Goal: Task Accomplishment & Management: Use online tool/utility

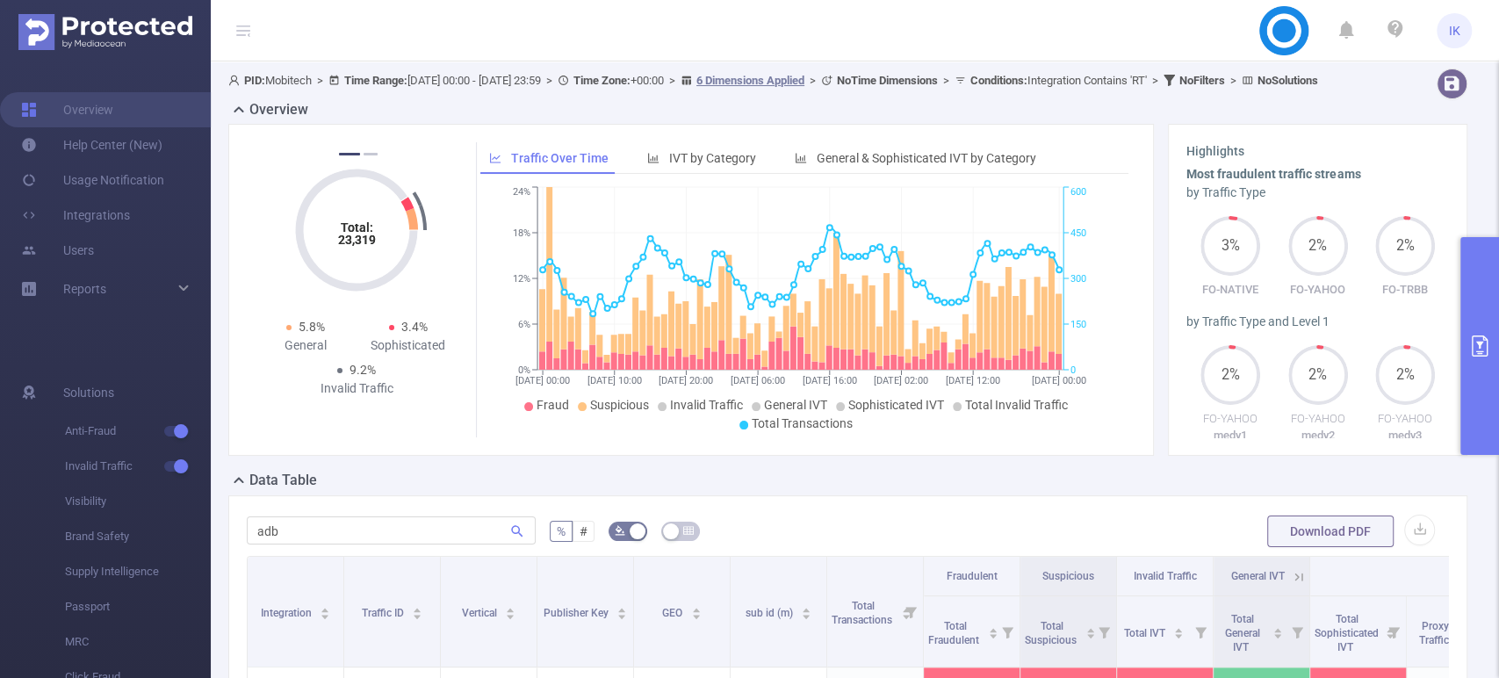
scroll to position [0, 173]
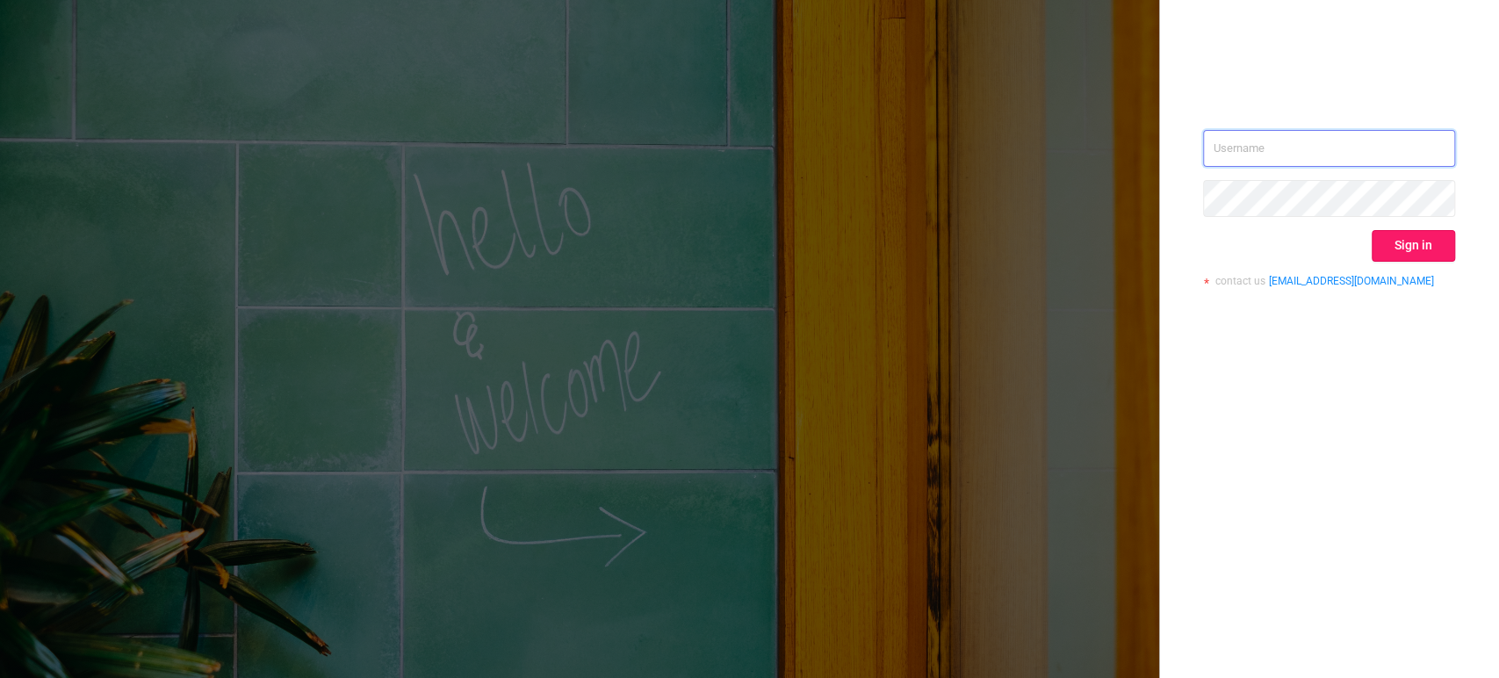
type input "[EMAIL_ADDRESS][DOMAIN_NAME]"
click at [1428, 254] on button "Sign in" at bounding box center [1412, 246] width 83 height 32
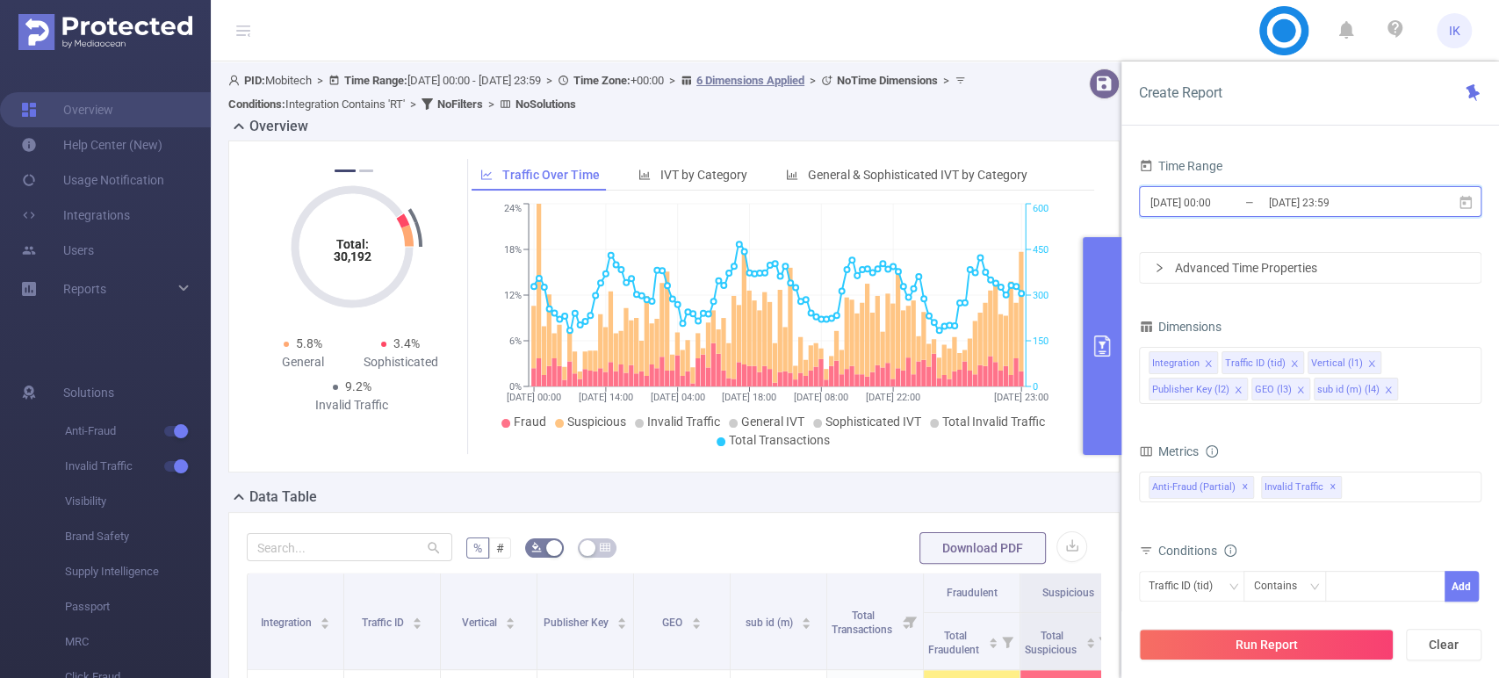
click at [1463, 199] on icon at bounding box center [1465, 201] width 12 height 13
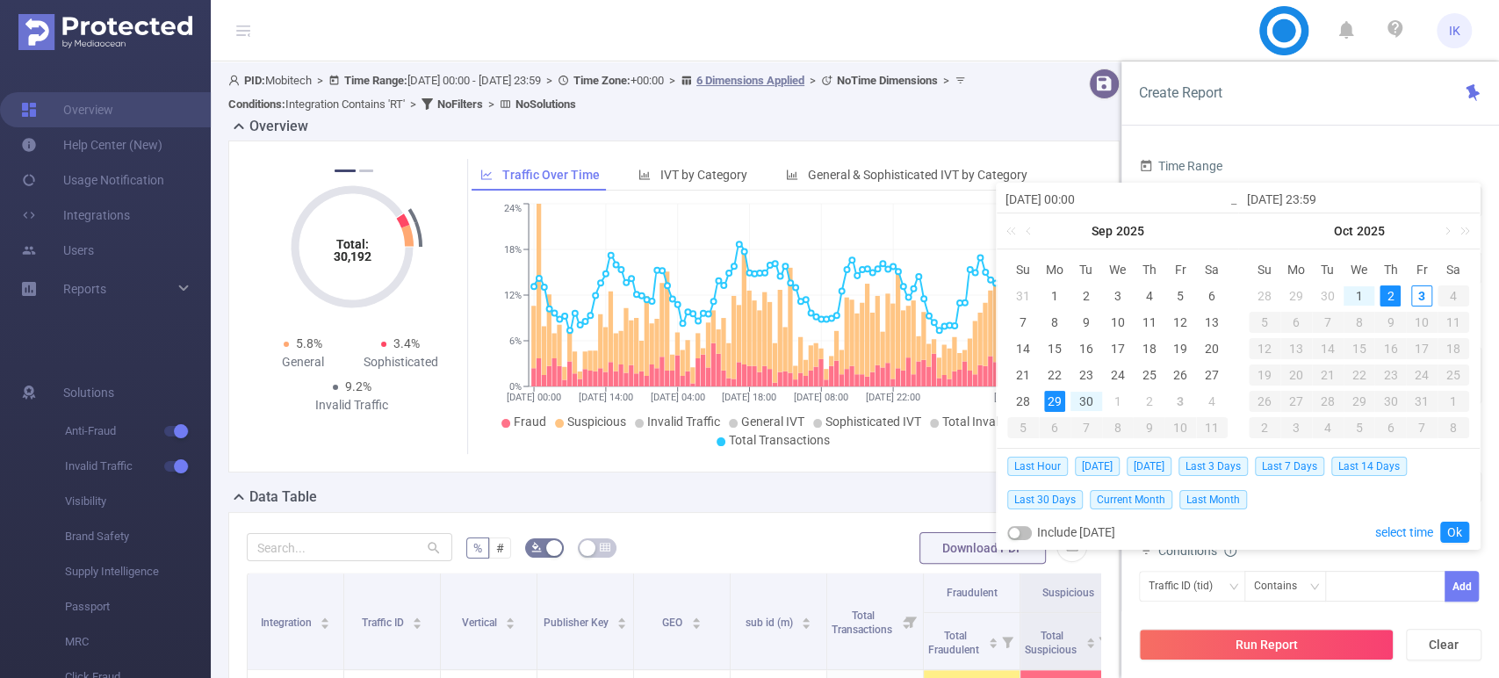
click at [1394, 292] on div "2" at bounding box center [1389, 295] width 21 height 21
click at [1419, 291] on div "3" at bounding box center [1421, 295] width 21 height 21
type input "[DATE] 00:00"
type input "[DATE] 23:59"
type input "[DATE] 00:00"
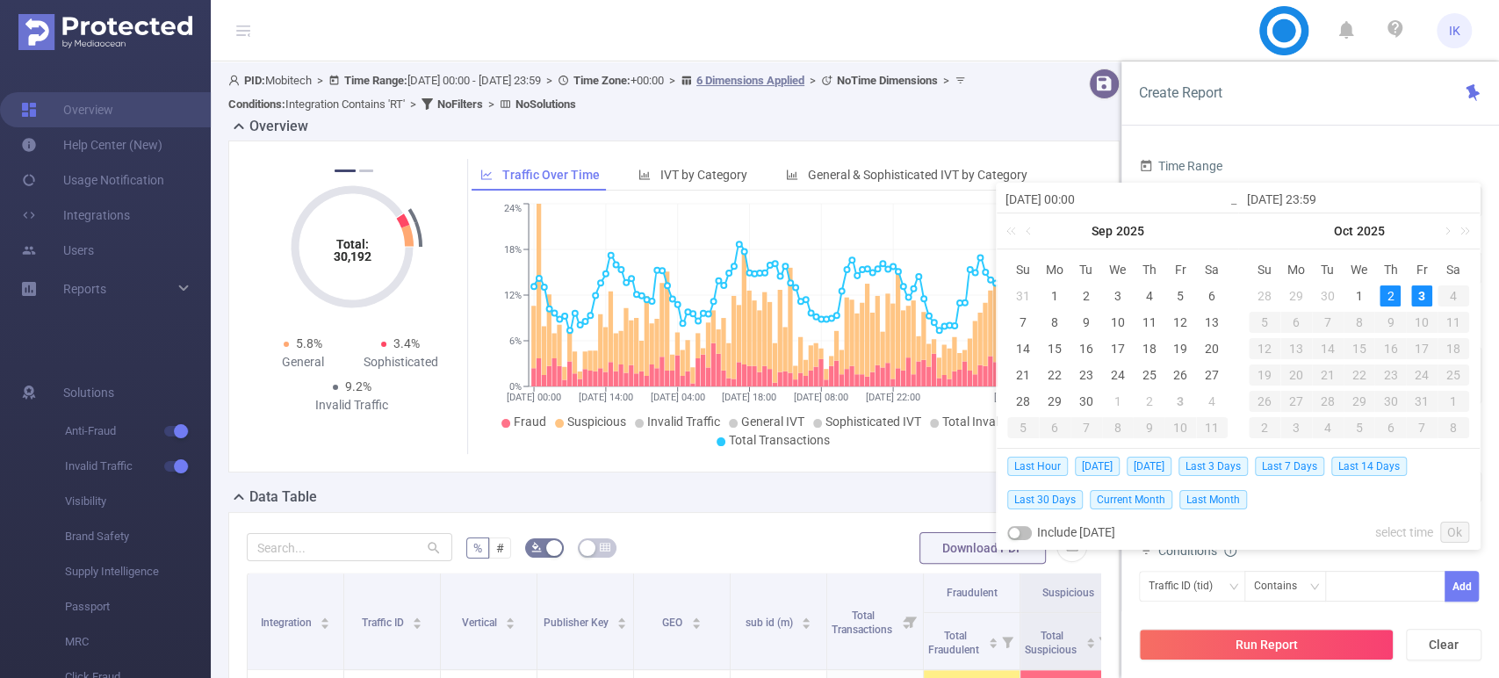
type input "[DATE] 23:59"
click at [1451, 534] on link "Ok" at bounding box center [1454, 532] width 29 height 21
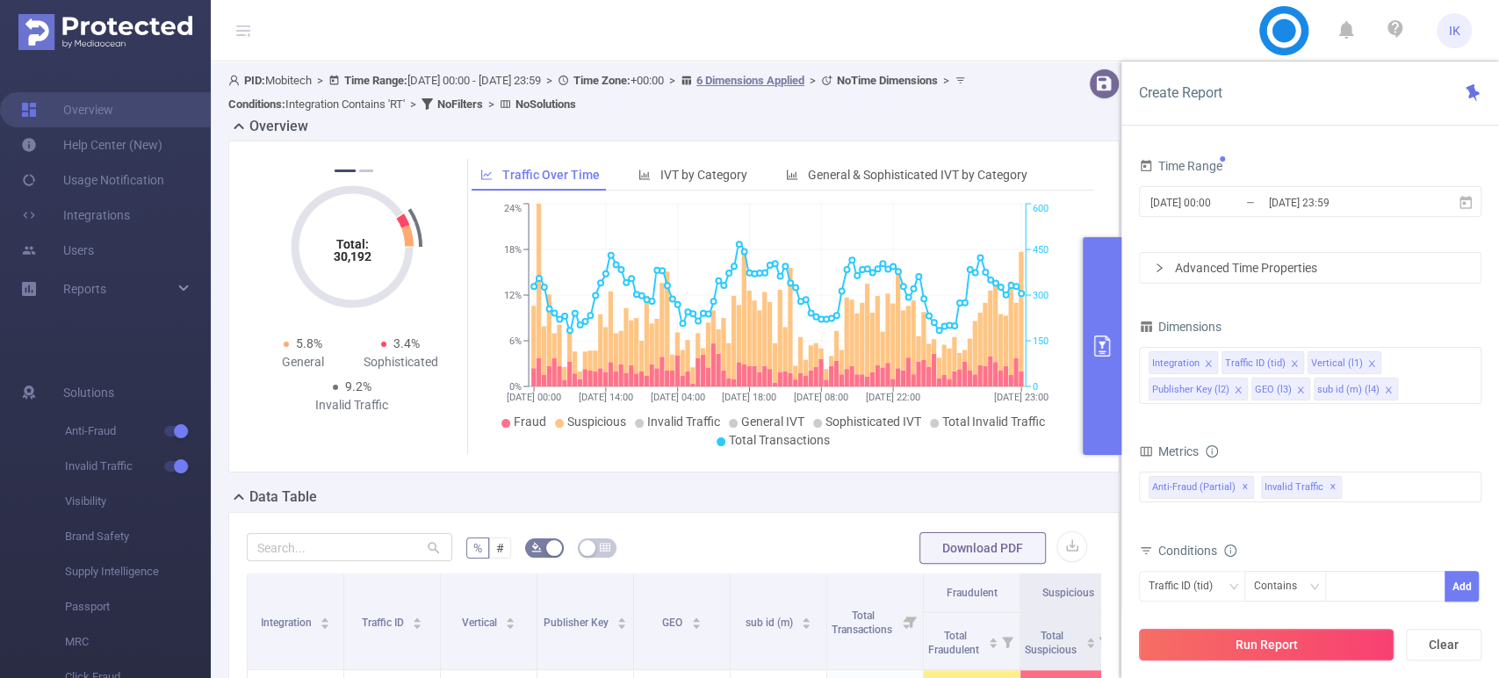
click at [1309, 637] on button "Run Report" at bounding box center [1266, 645] width 255 height 32
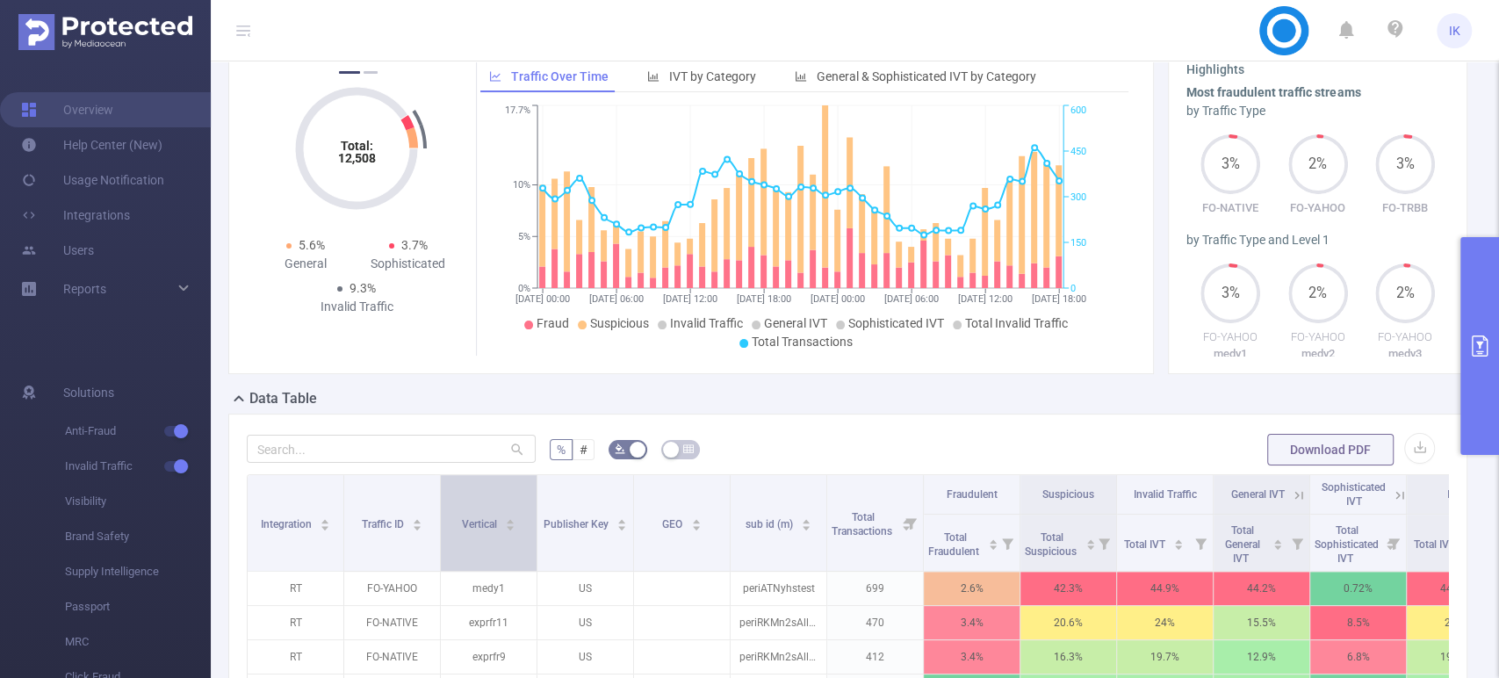
scroll to position [195, 0]
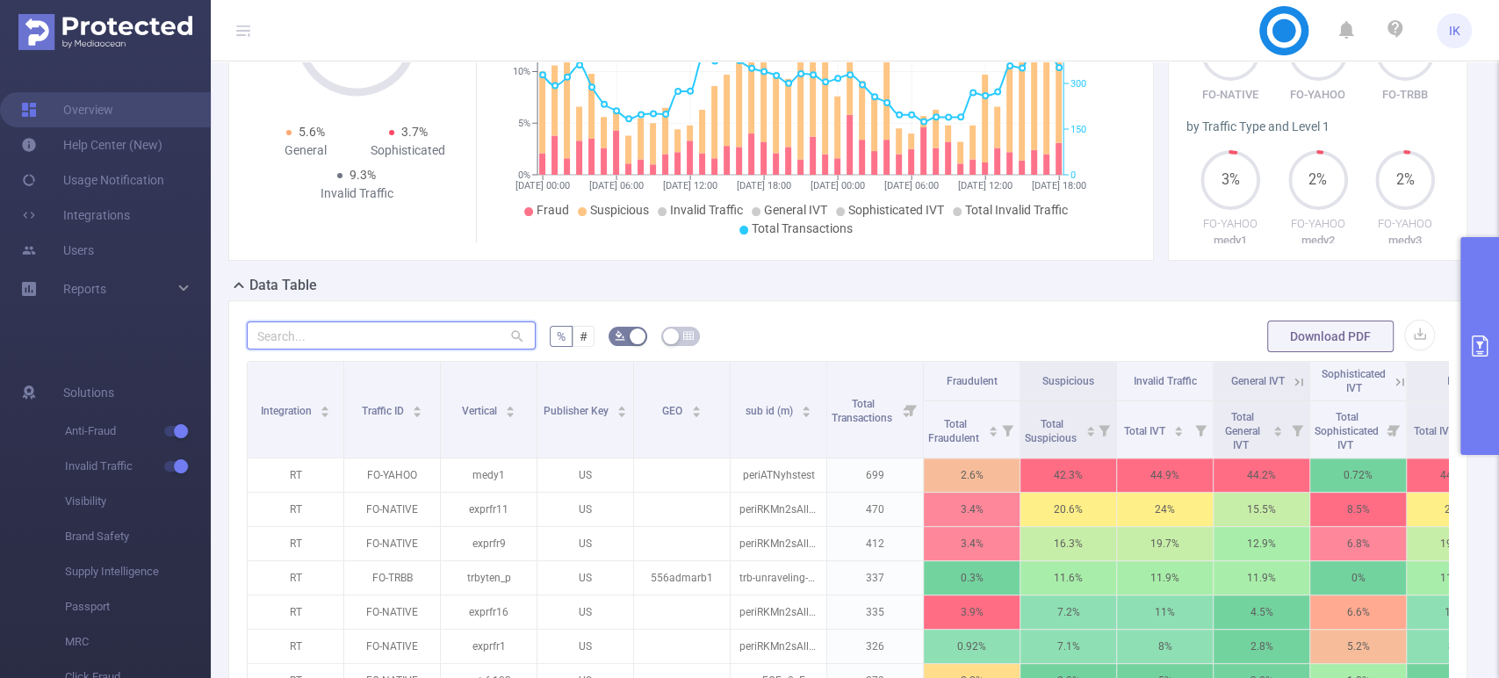
click at [350, 349] on input "text" at bounding box center [391, 335] width 289 height 28
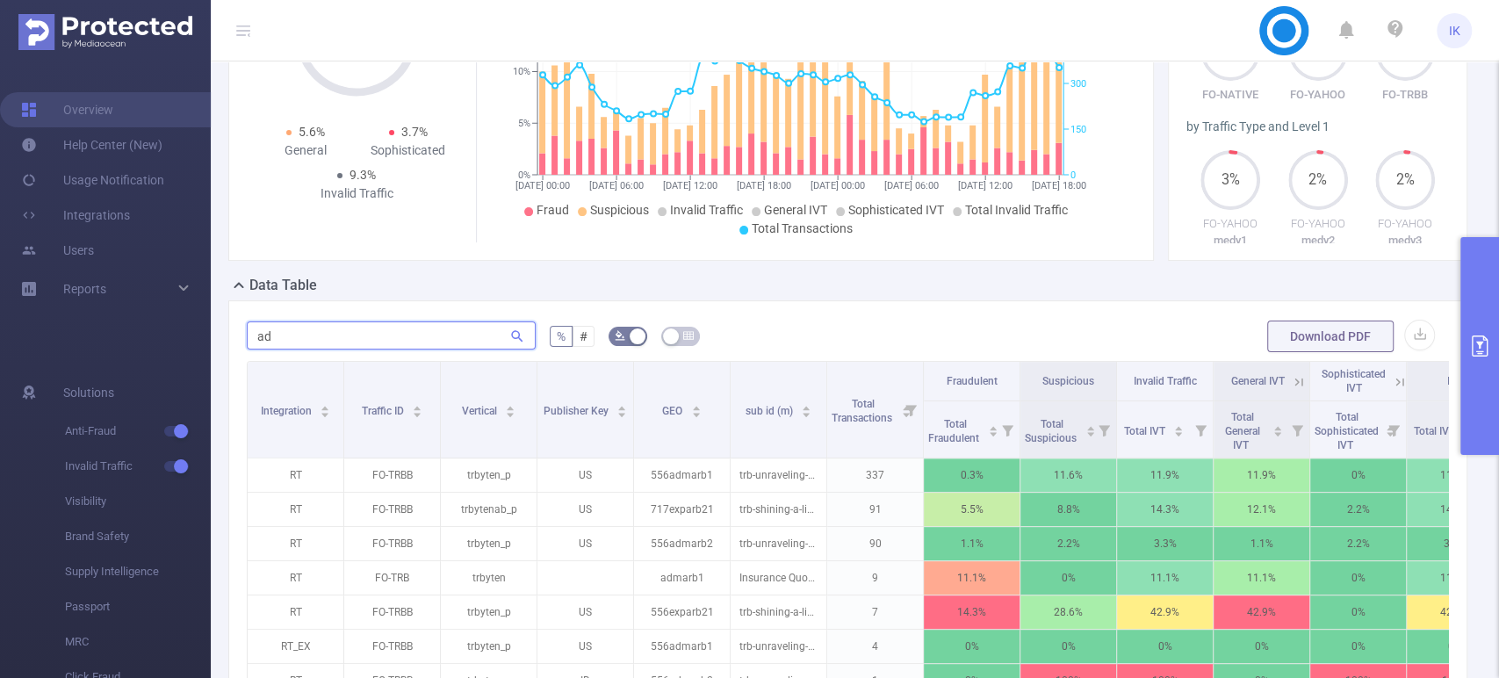
type input "a"
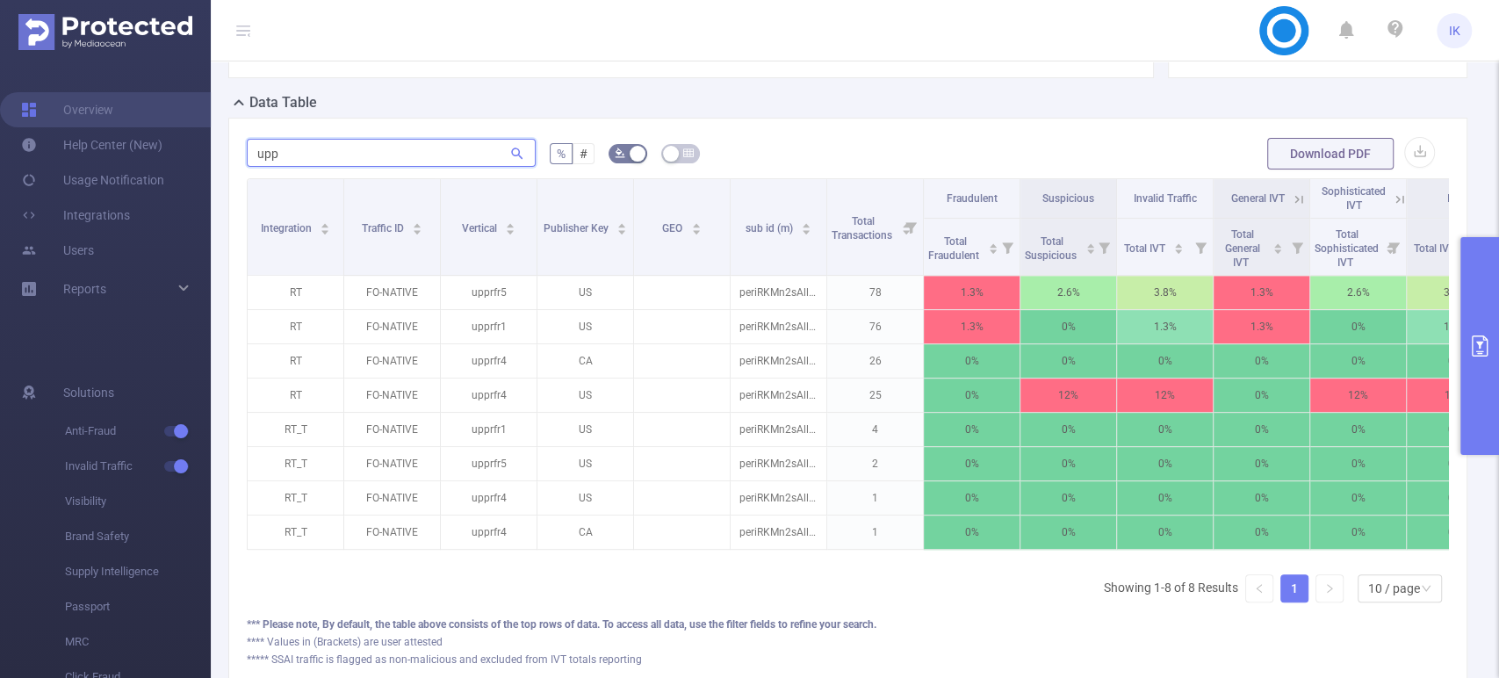
scroll to position [390, 0]
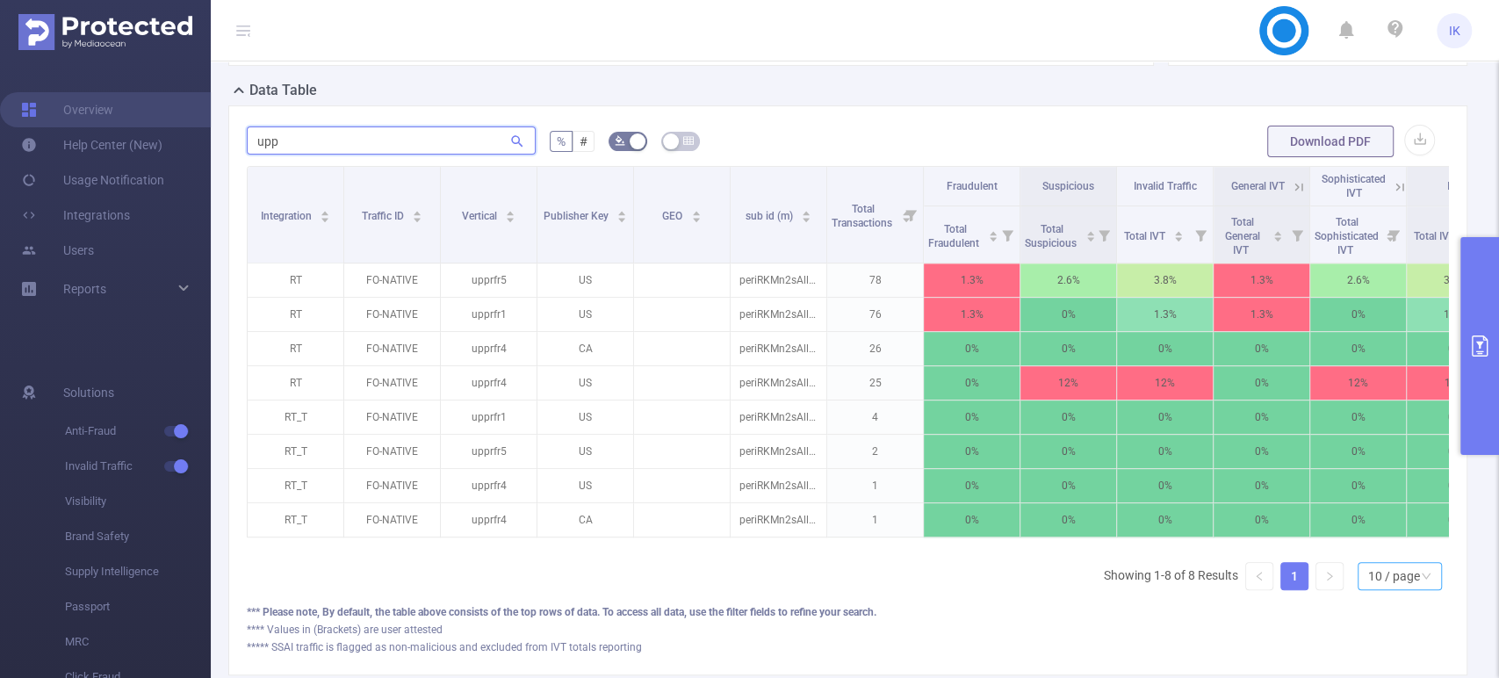
type input "upp"
click at [1402, 589] on div "10 / page" at bounding box center [1394, 576] width 52 height 26
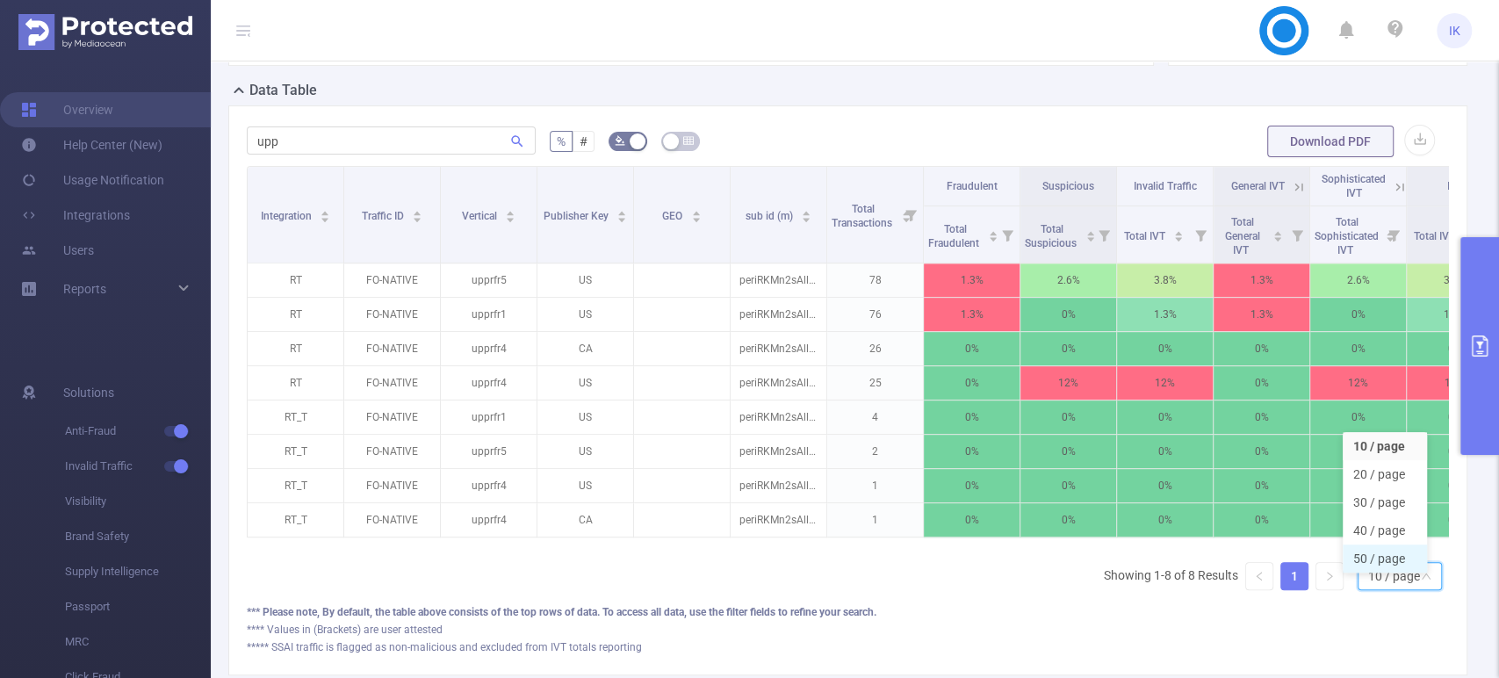
click at [1388, 564] on li "50 / page" at bounding box center [1384, 558] width 84 height 28
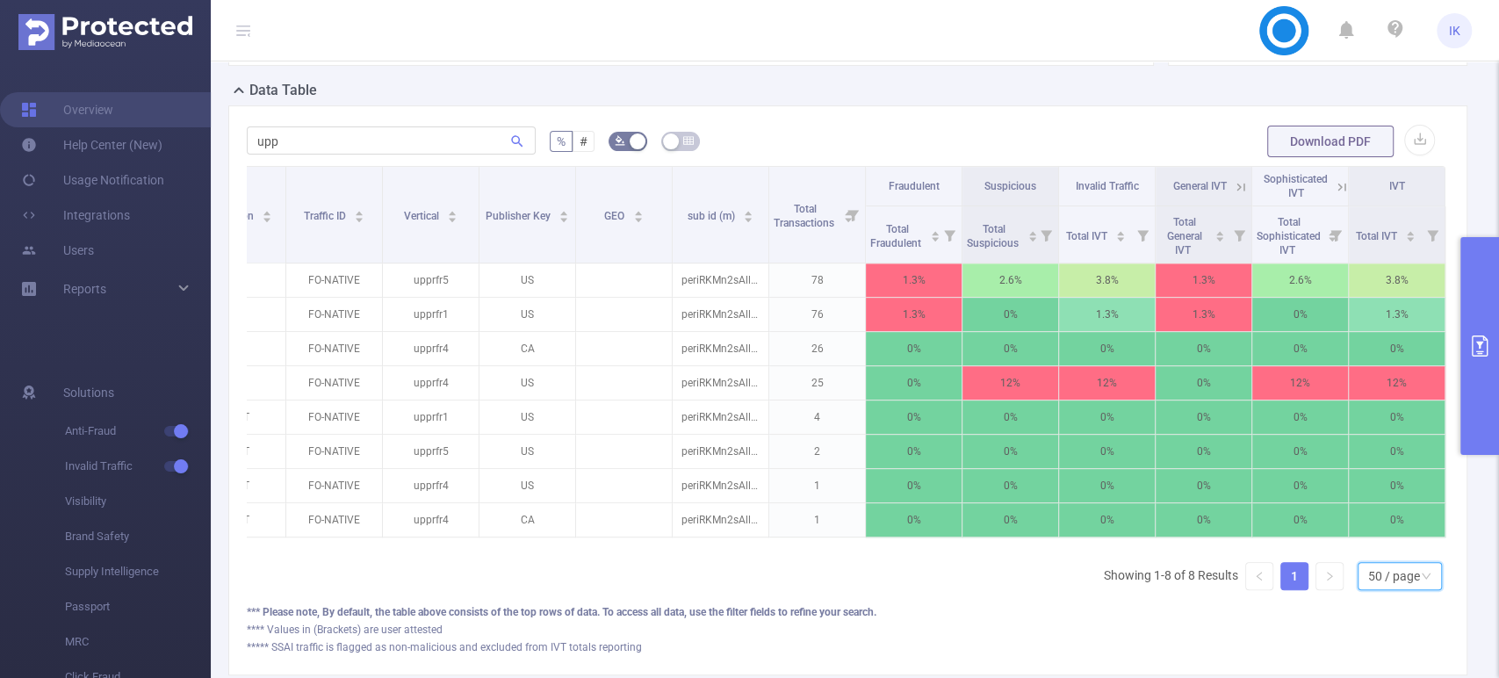
click at [1468, 313] on button "primary" at bounding box center [1479, 346] width 39 height 218
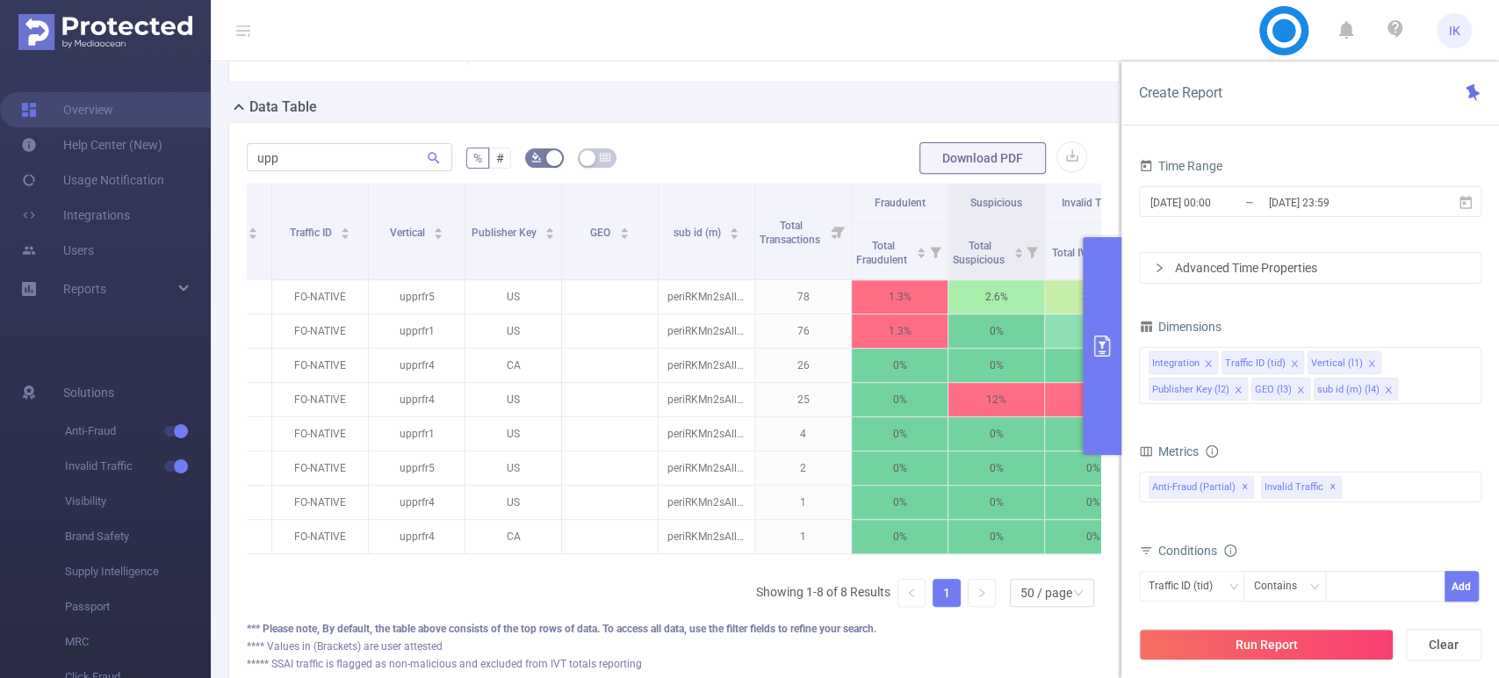
click at [1399, 183] on div "[DATE] 00:00 _ [DATE] 23:59" at bounding box center [1310, 203] width 342 height 41
click at [1457, 199] on icon at bounding box center [1465, 203] width 16 height 16
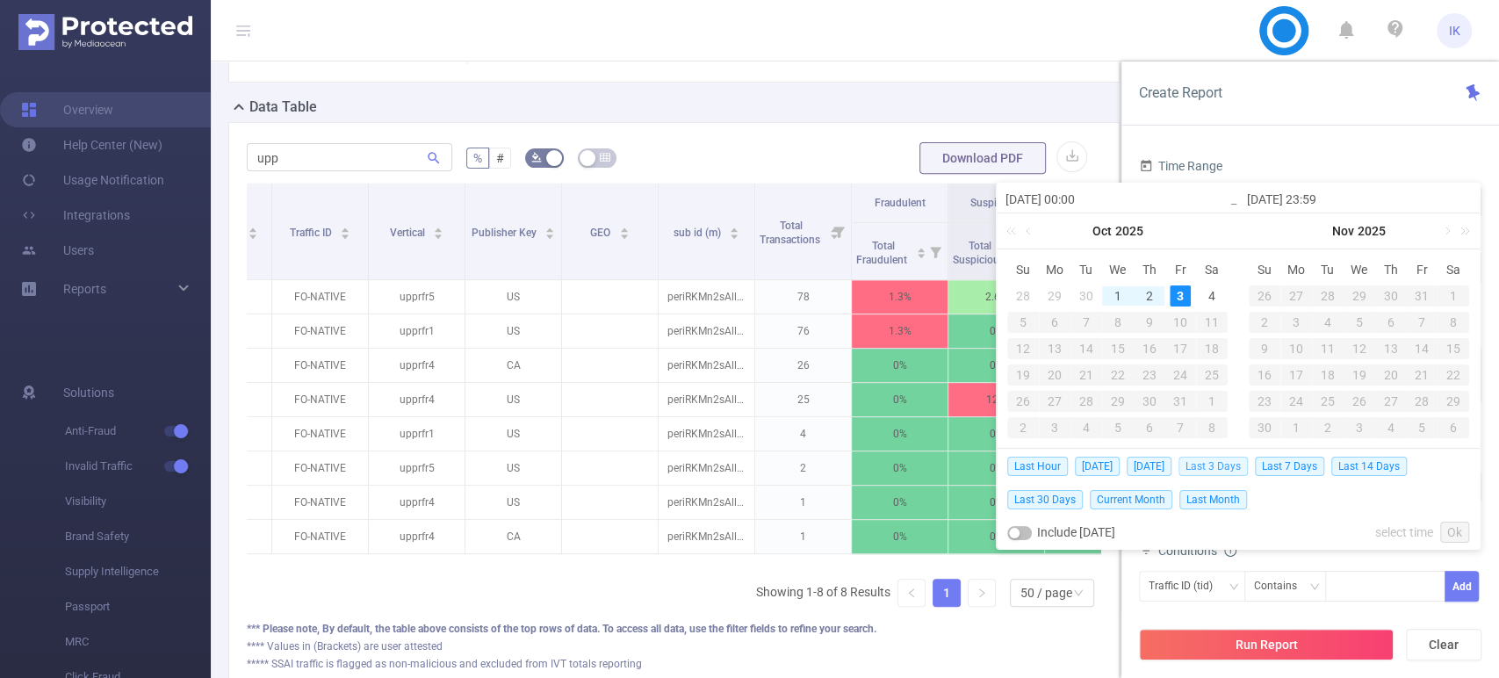
click at [1242, 470] on span "Last 3 Days" at bounding box center [1212, 466] width 69 height 19
type input "[DATE] 00:00"
type input "[DATE] 23:59"
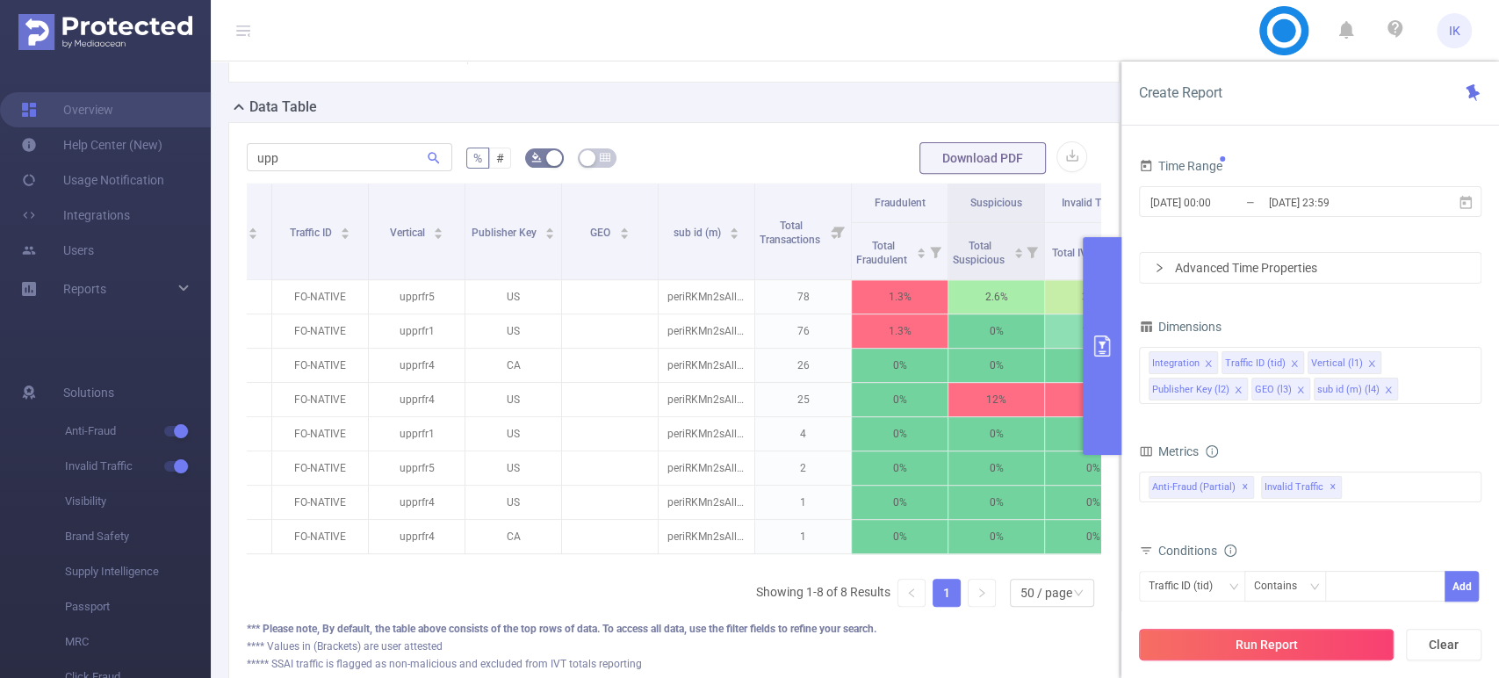
click at [1276, 642] on button "Run Report" at bounding box center [1266, 645] width 255 height 32
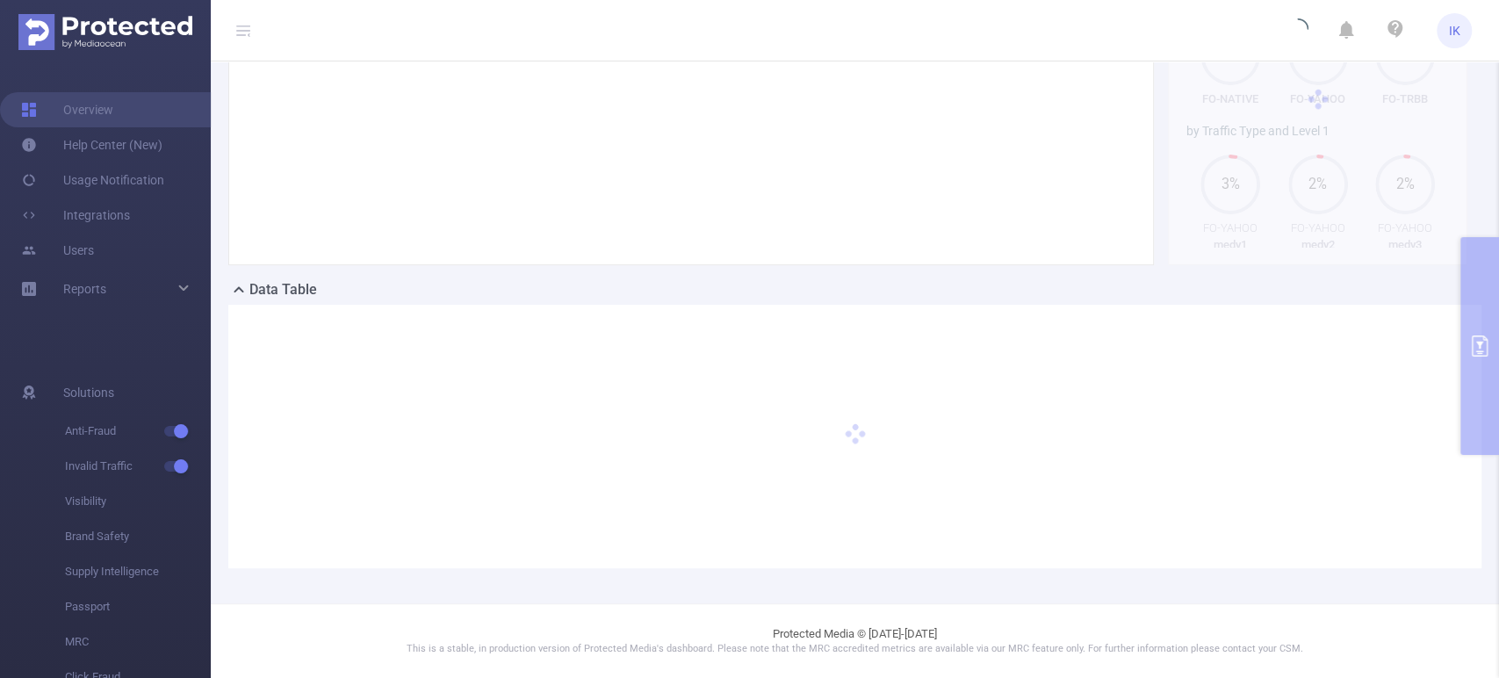
scroll to position [205, 0]
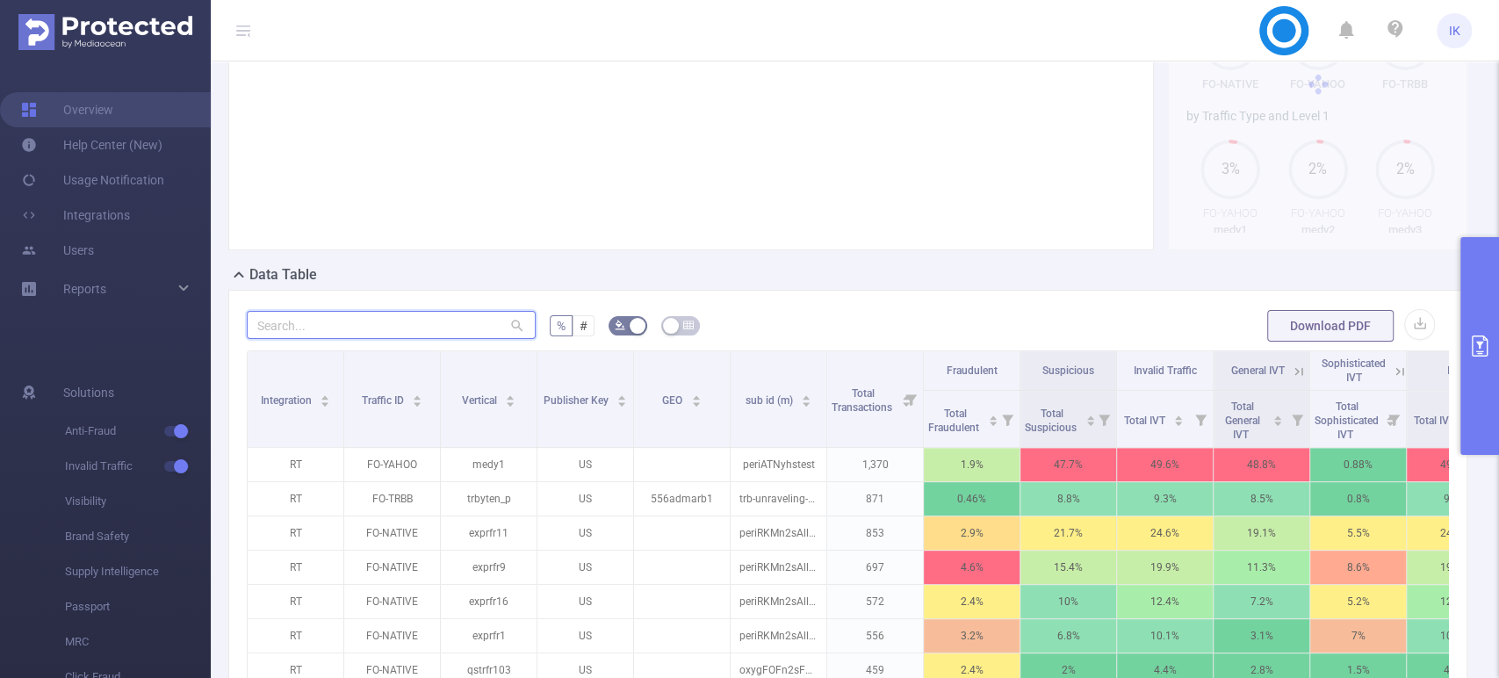
click at [357, 339] on input "text" at bounding box center [391, 325] width 289 height 28
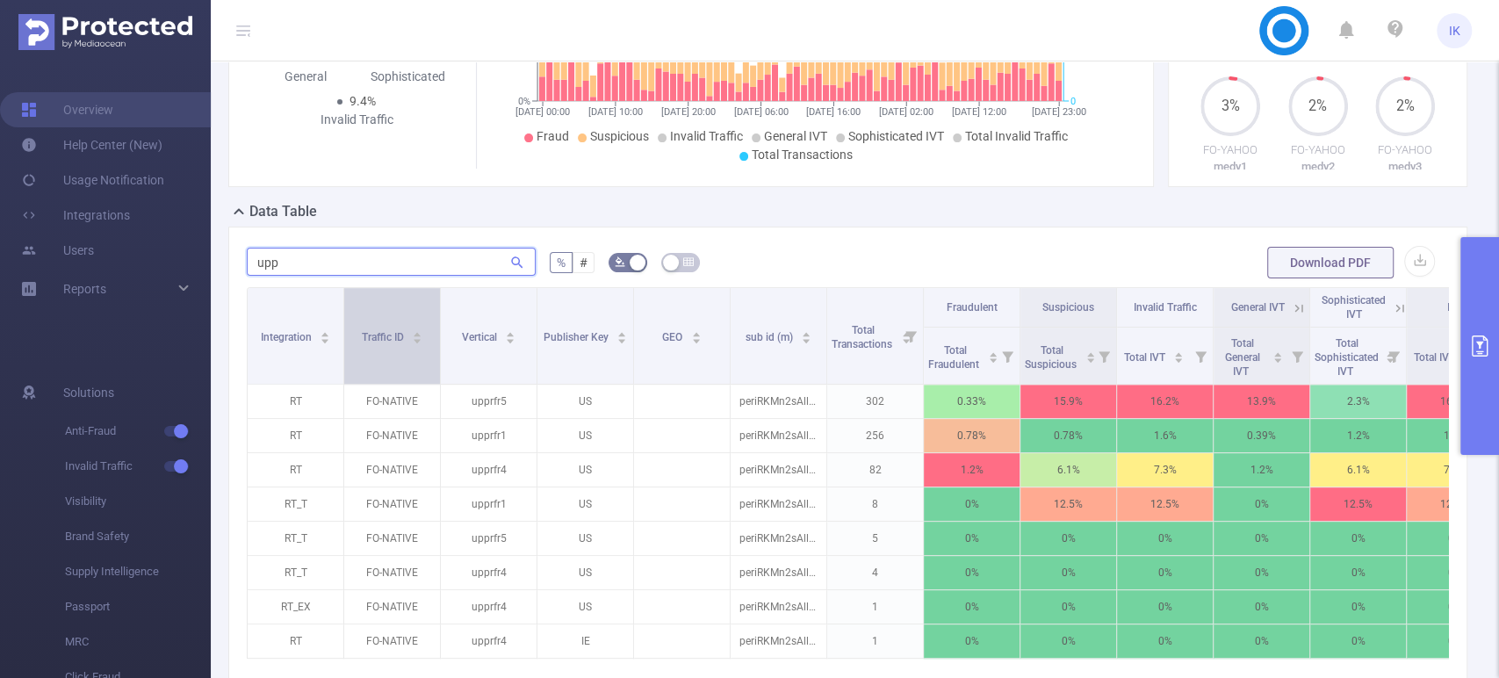
scroll to position [303, 0]
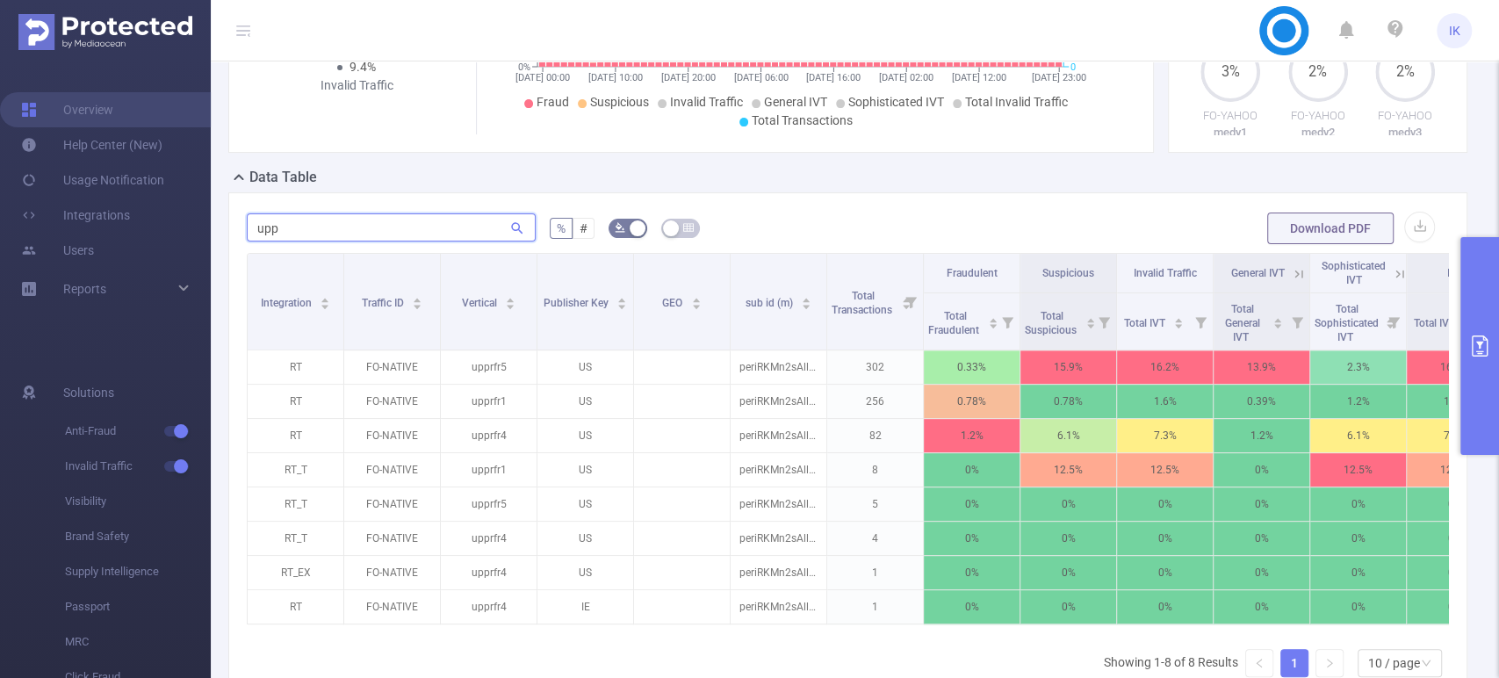
type input "upp"
click at [1461, 339] on button "primary" at bounding box center [1479, 346] width 39 height 218
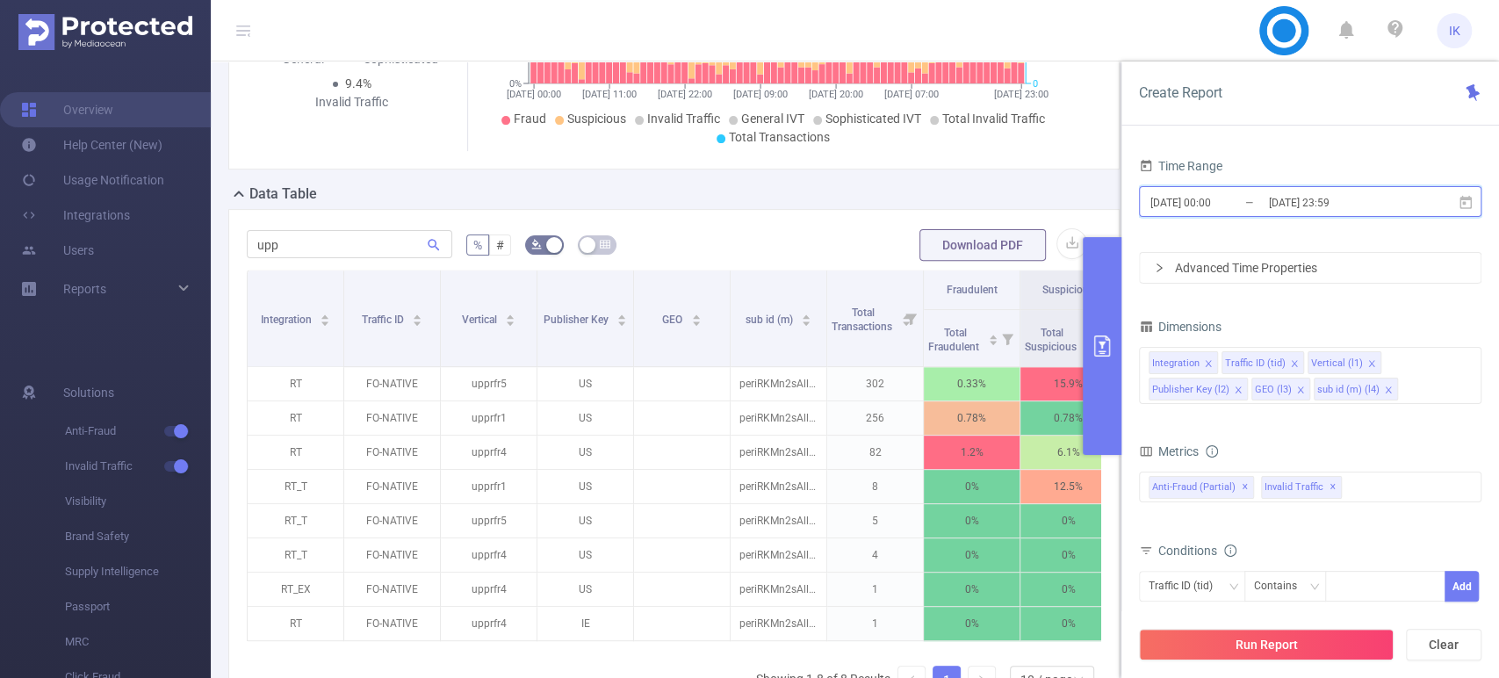
click at [1467, 200] on icon at bounding box center [1465, 203] width 16 height 16
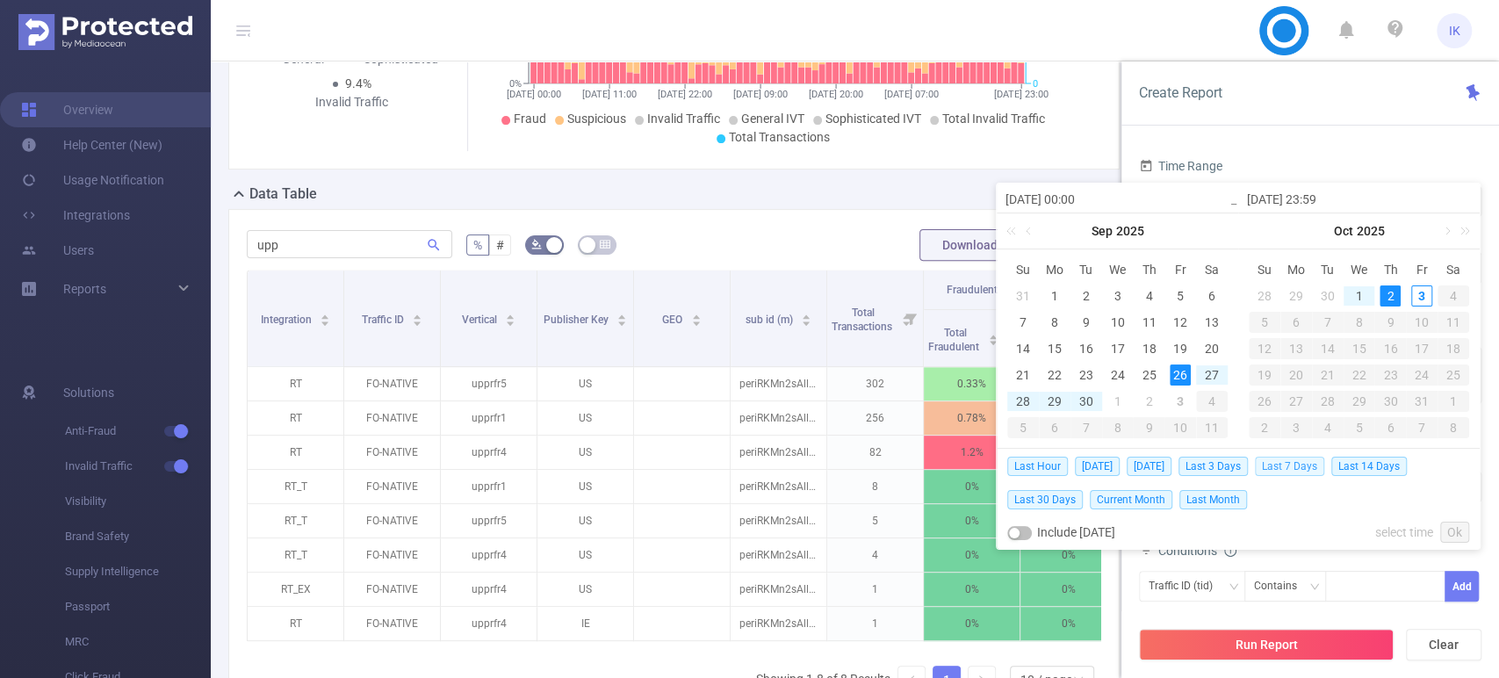
click at [1299, 466] on span "Last 7 Days" at bounding box center [1289, 466] width 69 height 19
type input "[DATE] 00:00"
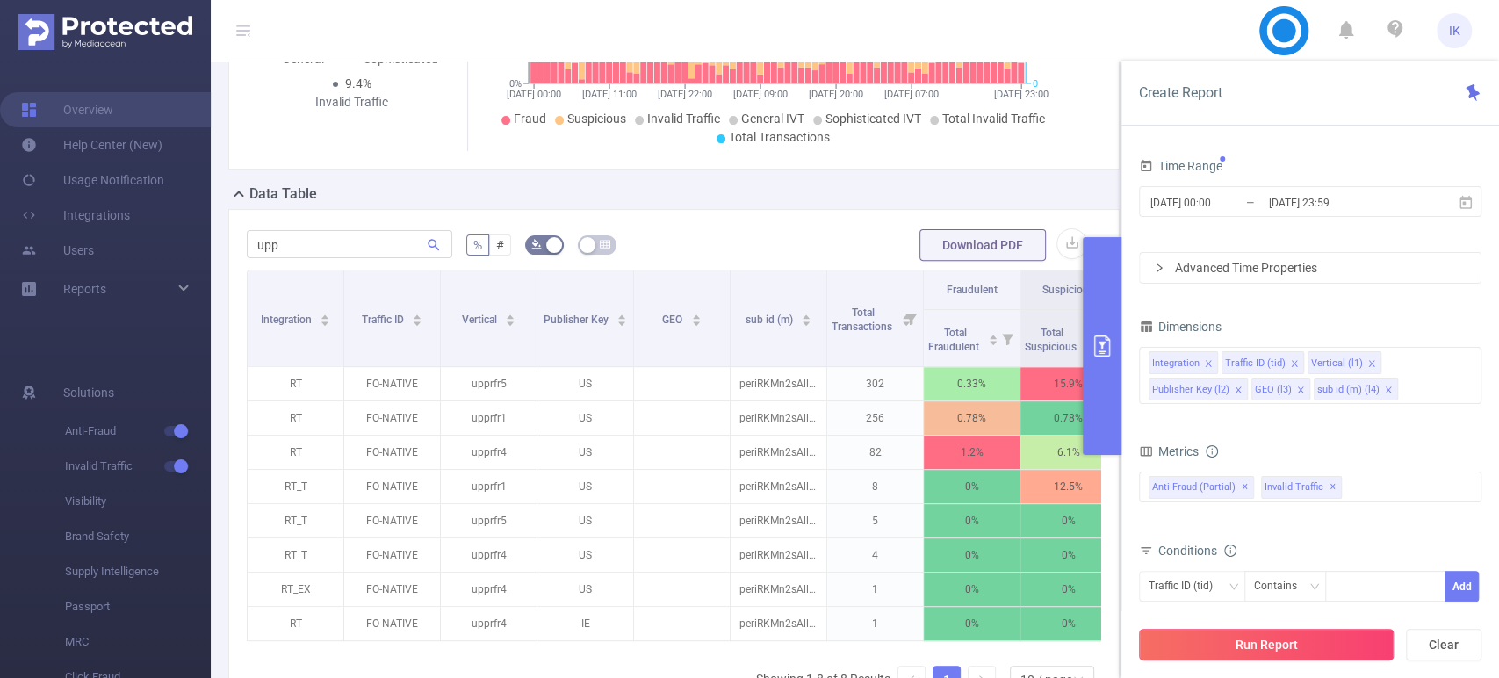
click at [1285, 641] on button "Run Report" at bounding box center [1266, 645] width 255 height 32
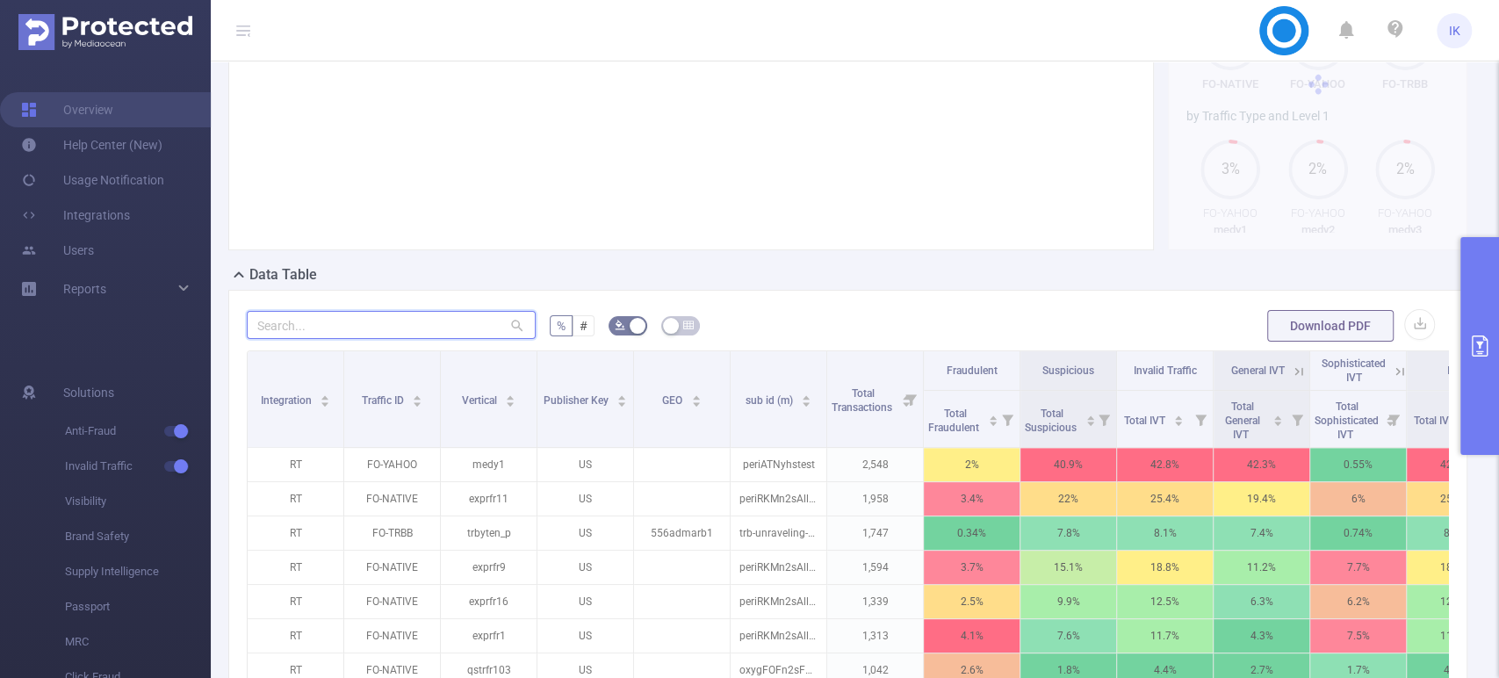
click at [420, 339] on input "text" at bounding box center [391, 325] width 289 height 28
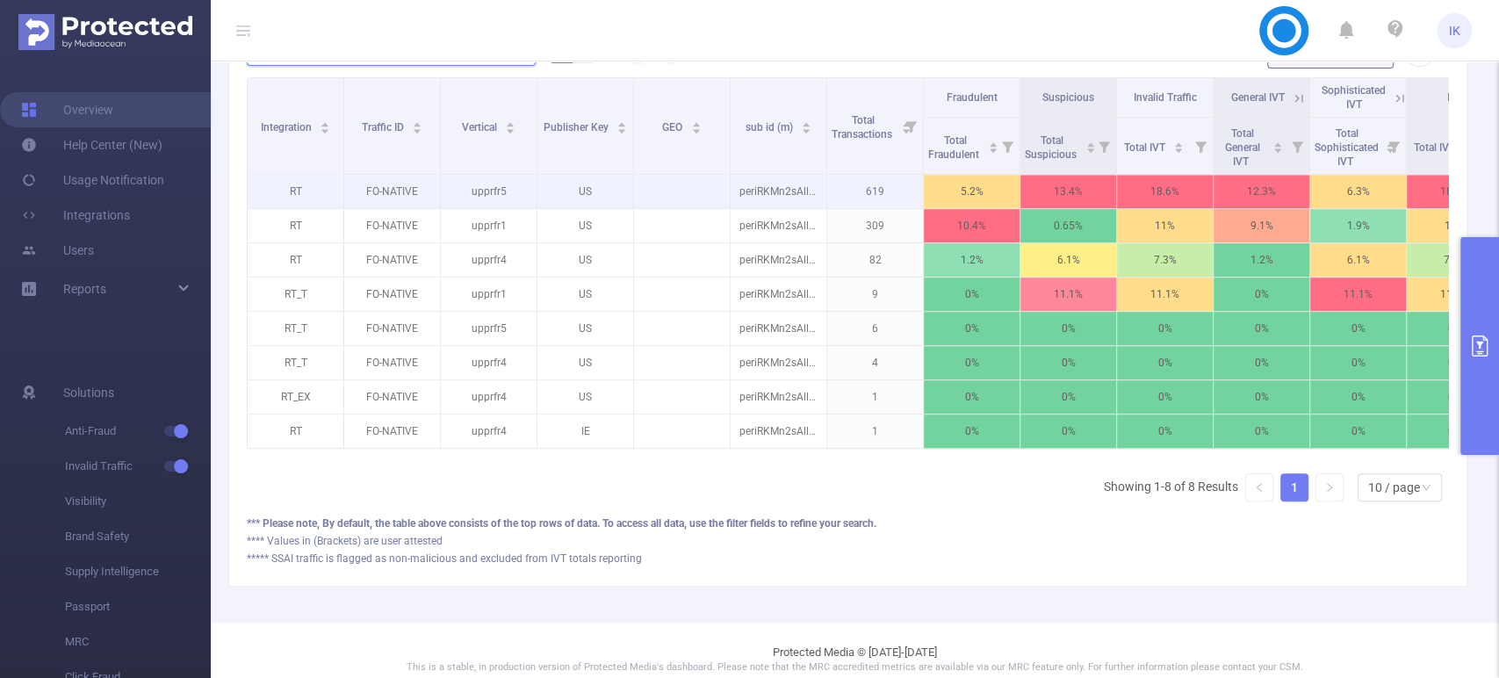
scroll to position [499, 0]
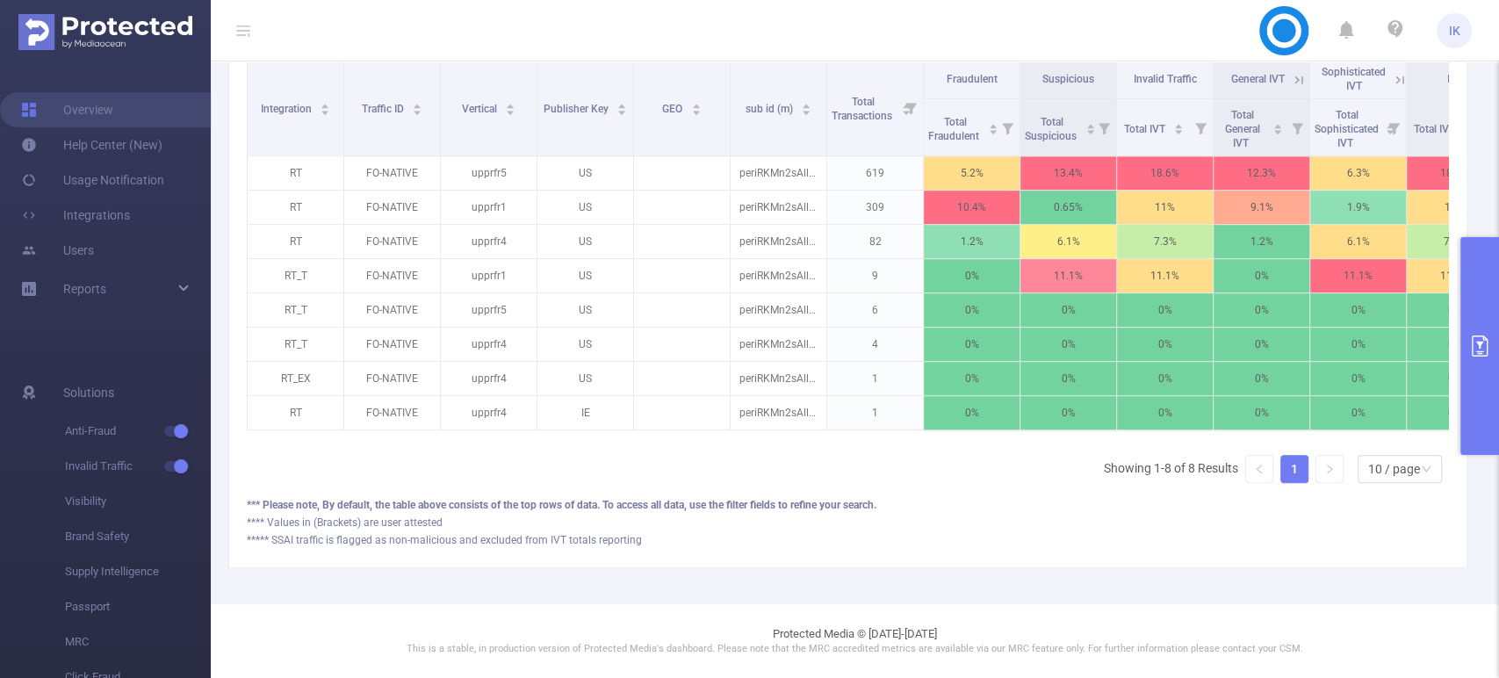
type input "upp"
click at [1489, 352] on icon "primary" at bounding box center [1479, 345] width 21 height 21
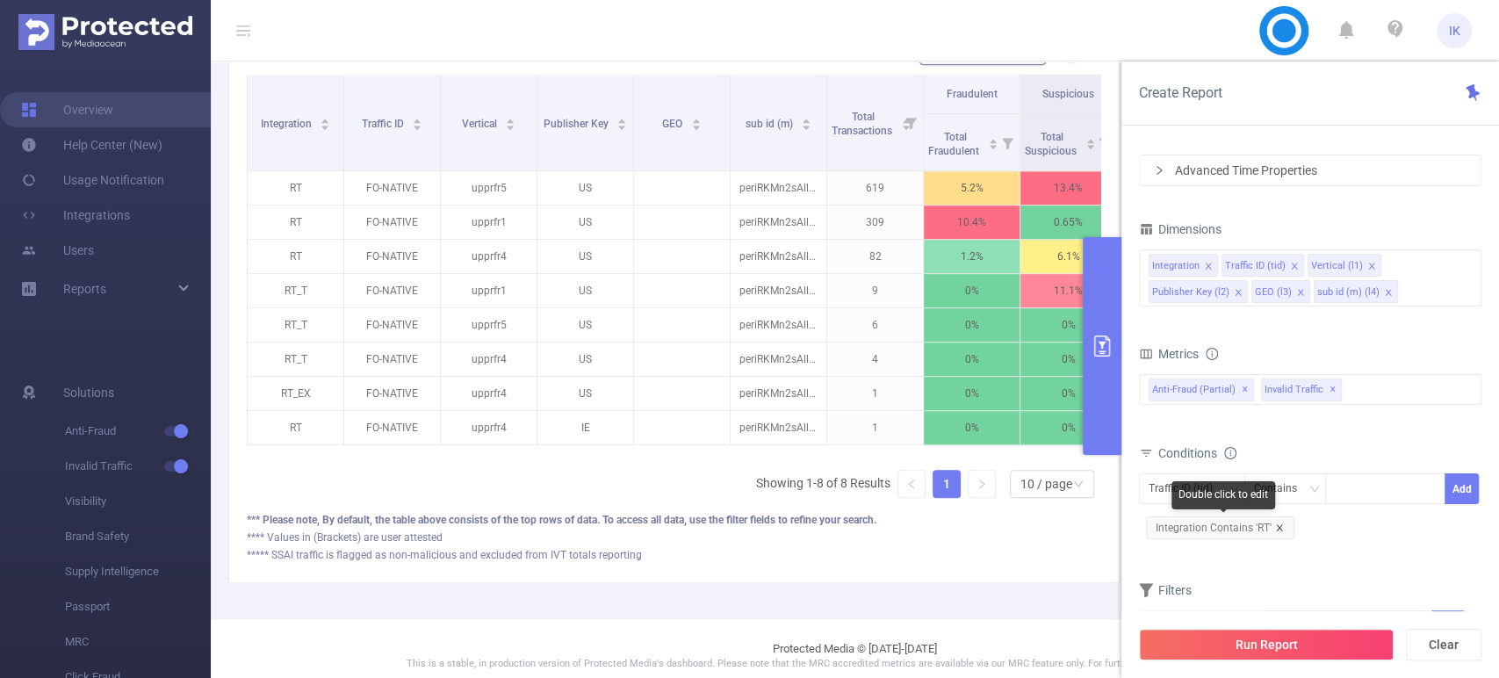
click at [1279, 524] on icon "icon: close" at bounding box center [1279, 527] width 9 height 9
click at [1290, 645] on button "Run Report" at bounding box center [1266, 645] width 255 height 32
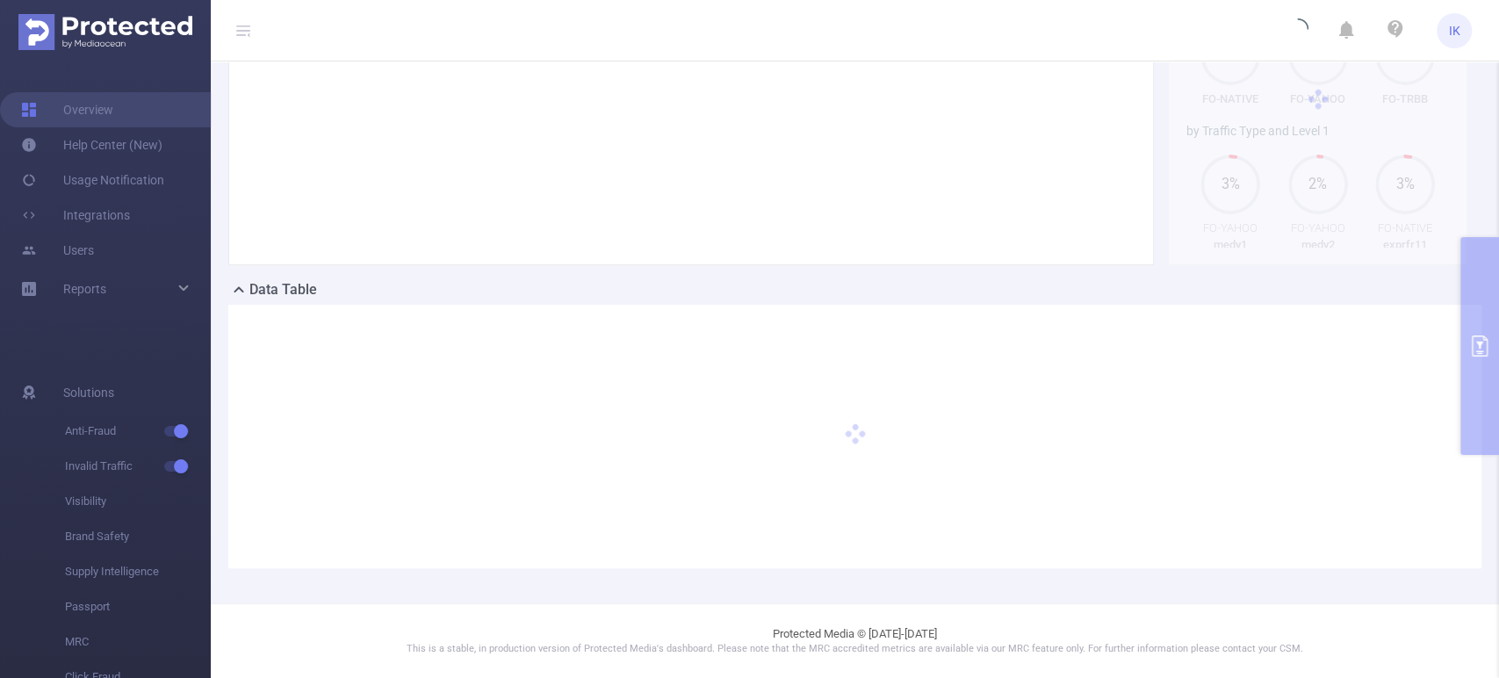
scroll to position [189, 0]
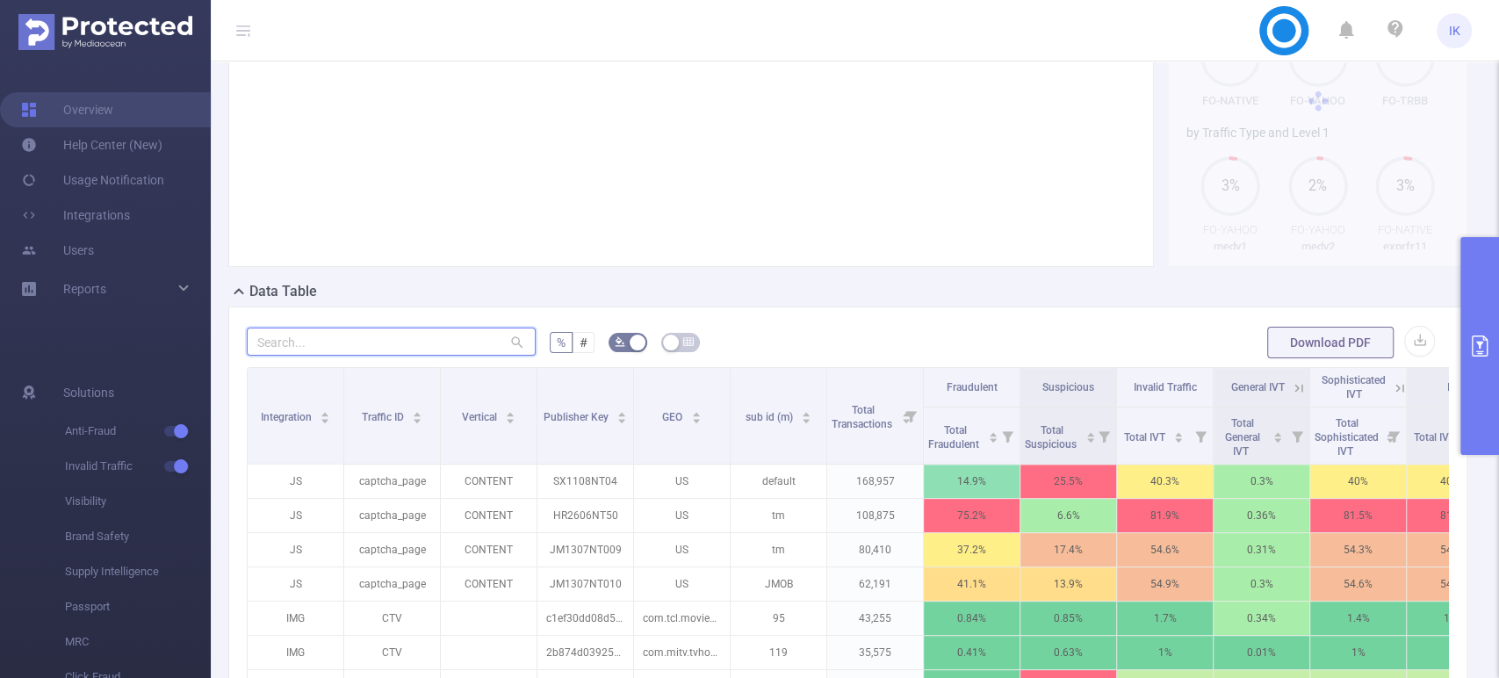
click at [313, 342] on input "text" at bounding box center [391, 341] width 289 height 28
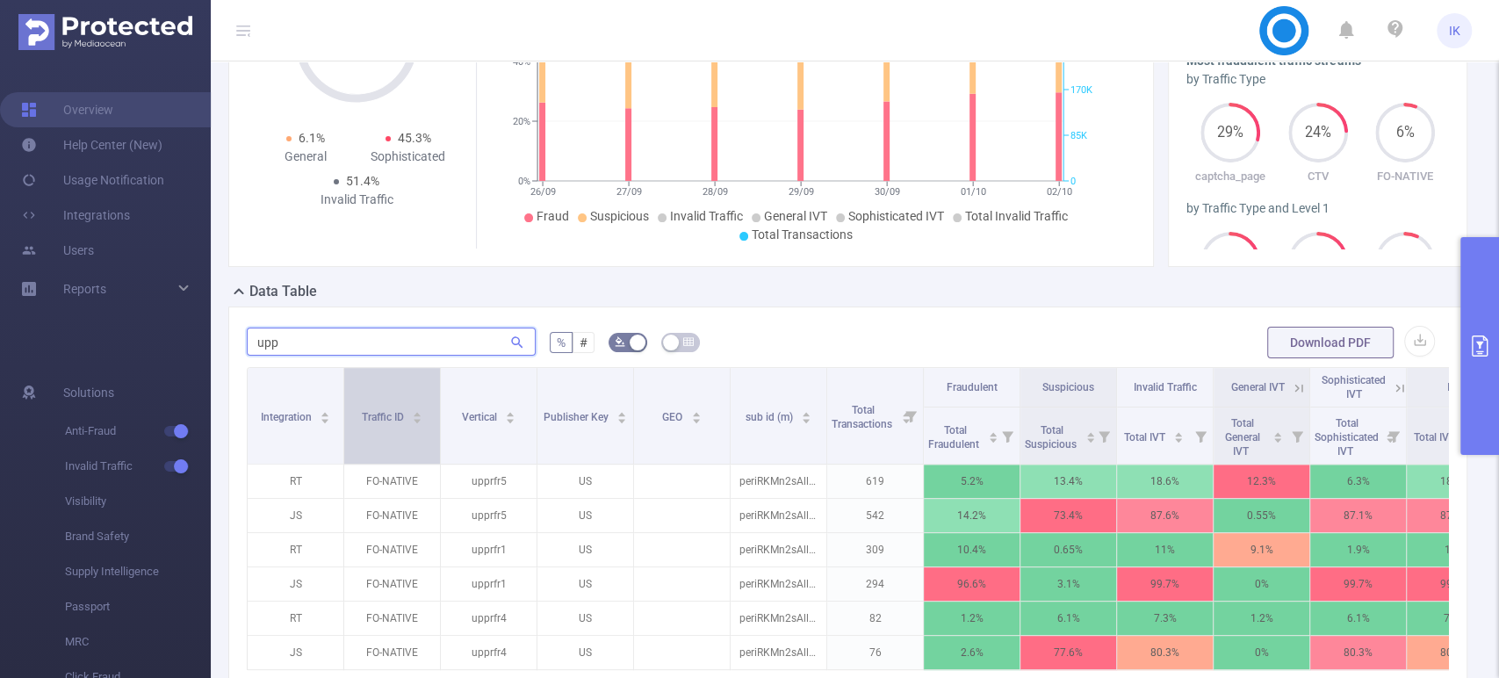
scroll to position [286, 0]
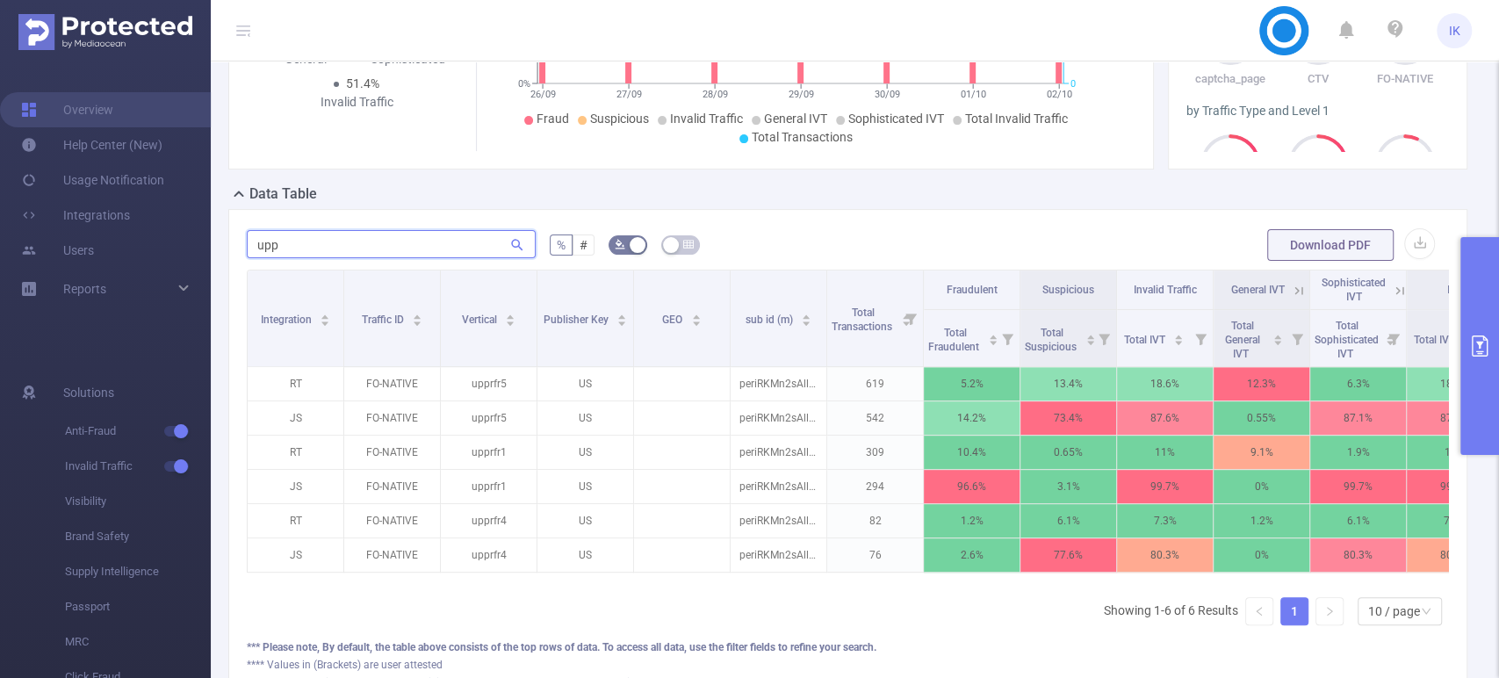
type input "upp"
click at [1494, 349] on button "primary" at bounding box center [1479, 346] width 39 height 218
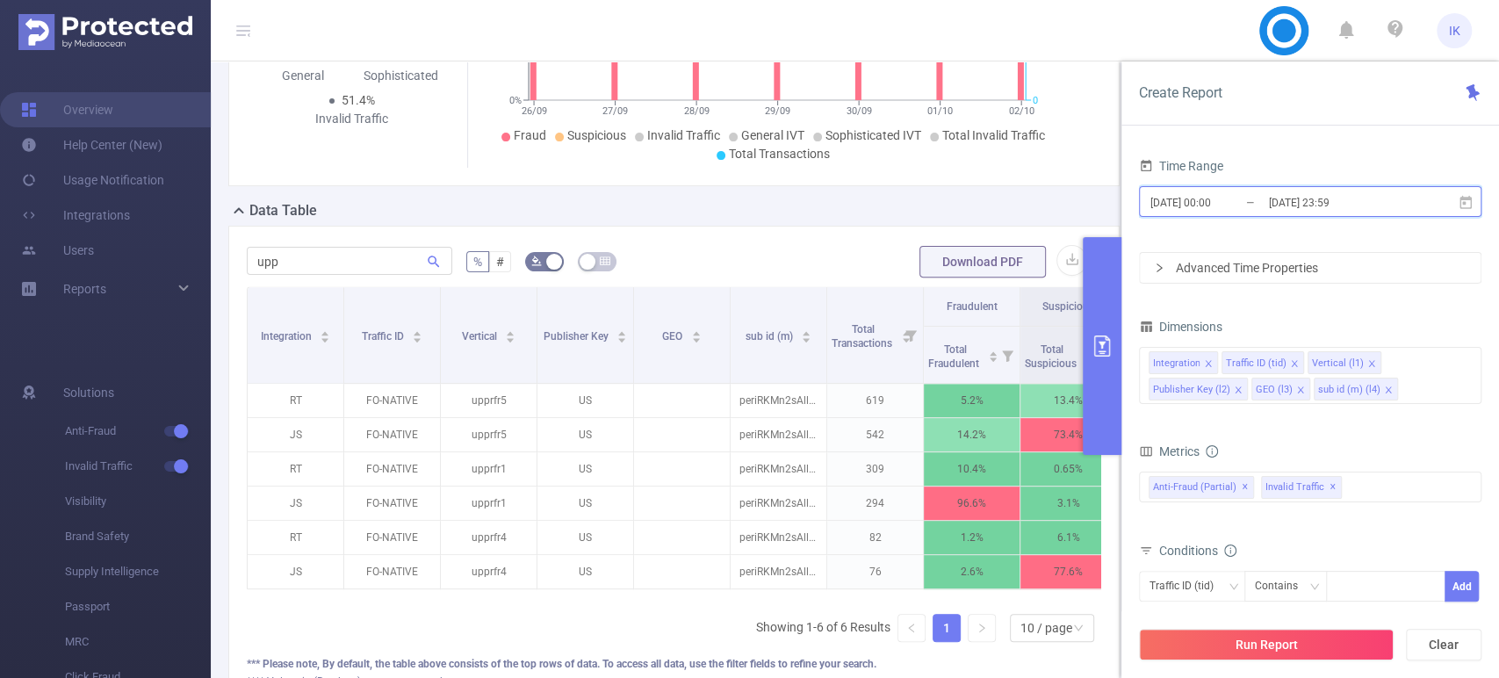
click at [1463, 205] on icon at bounding box center [1465, 203] width 16 height 16
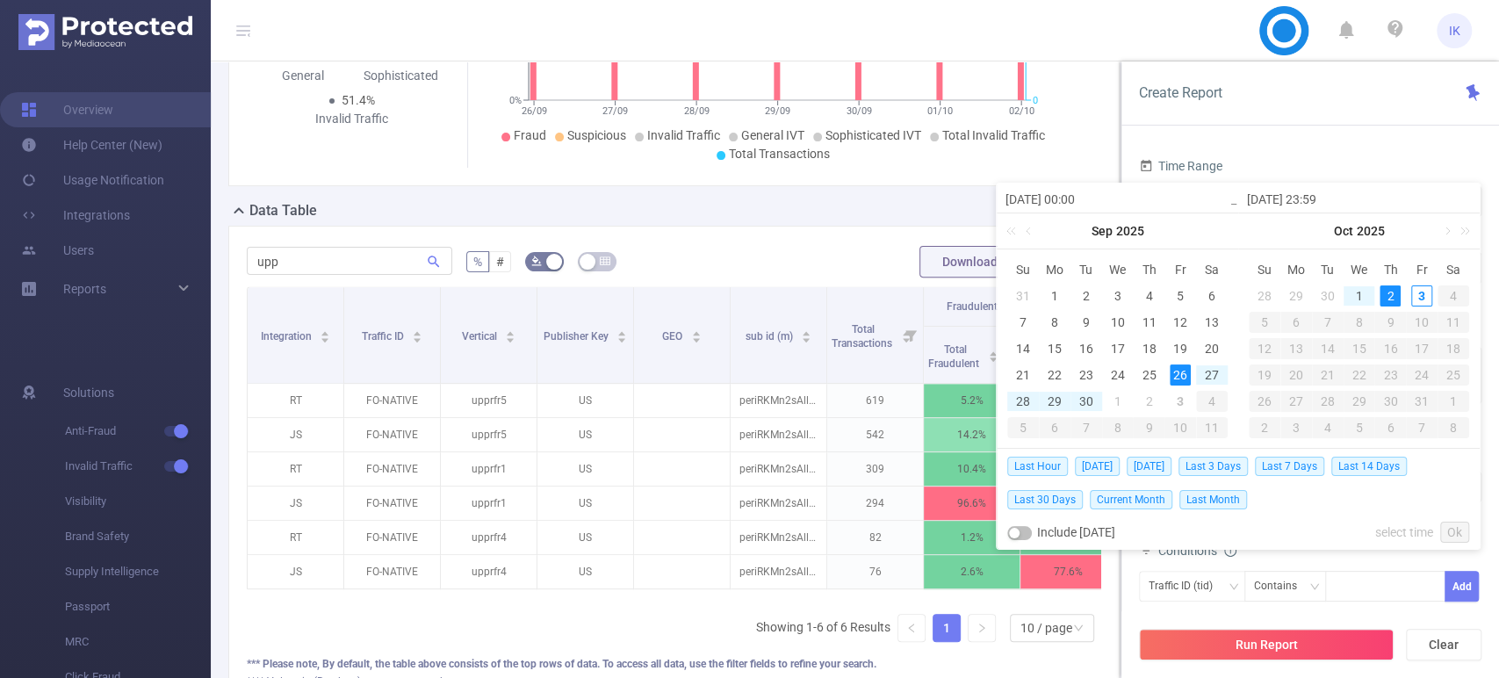
click at [1396, 299] on div "2" at bounding box center [1389, 295] width 21 height 21
click at [1414, 293] on div "3" at bounding box center [1421, 295] width 21 height 21
type input "[DATE] 00:00"
type input "[DATE] 23:59"
type input "[DATE] 00:00"
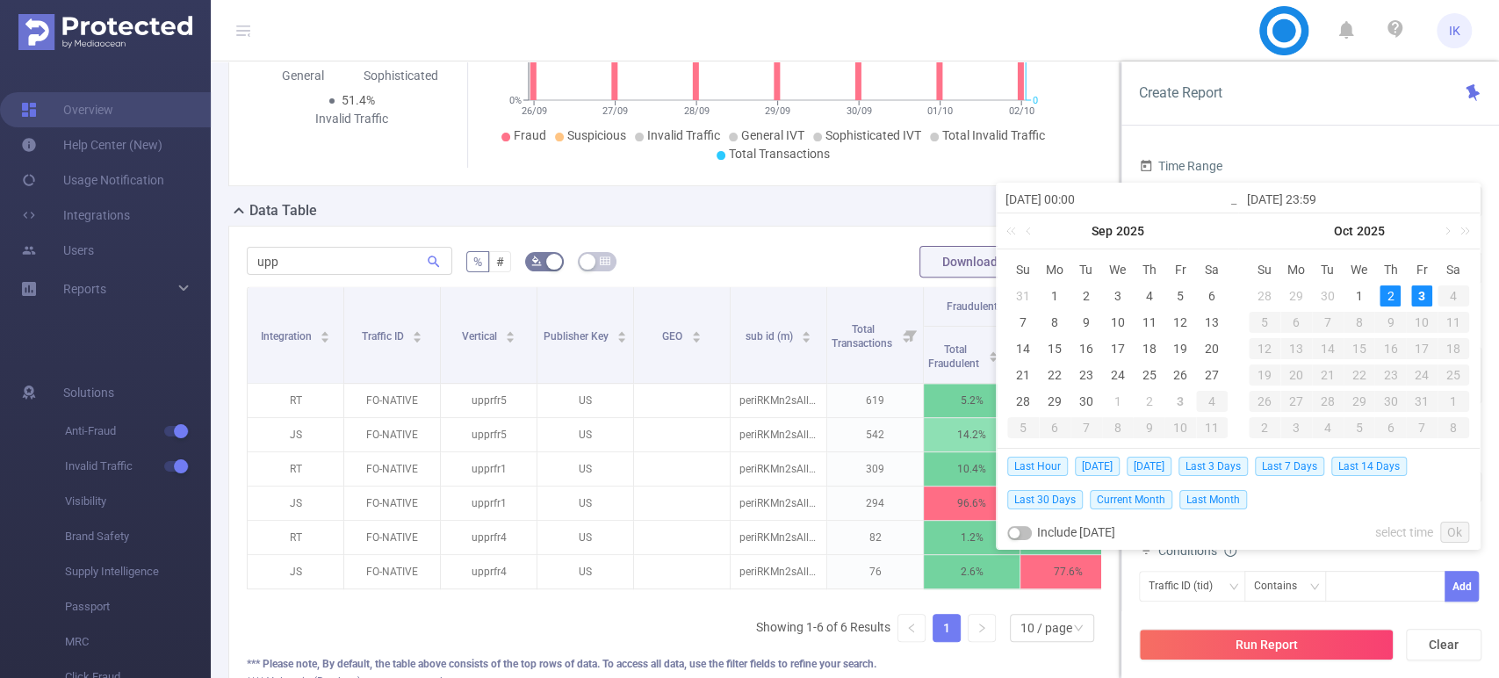
type input "[DATE] 23:59"
click at [1452, 532] on link "Ok" at bounding box center [1454, 532] width 29 height 21
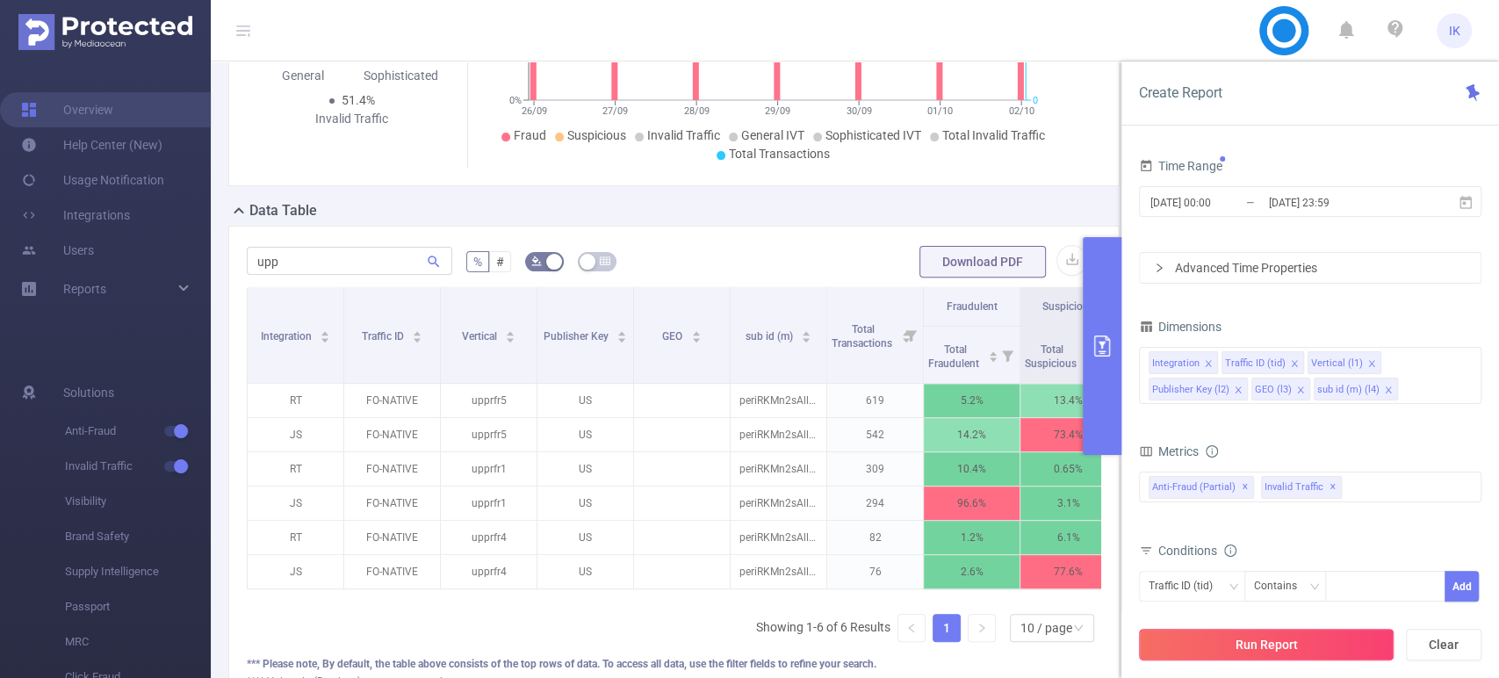
click at [1314, 640] on button "Run Report" at bounding box center [1266, 645] width 255 height 32
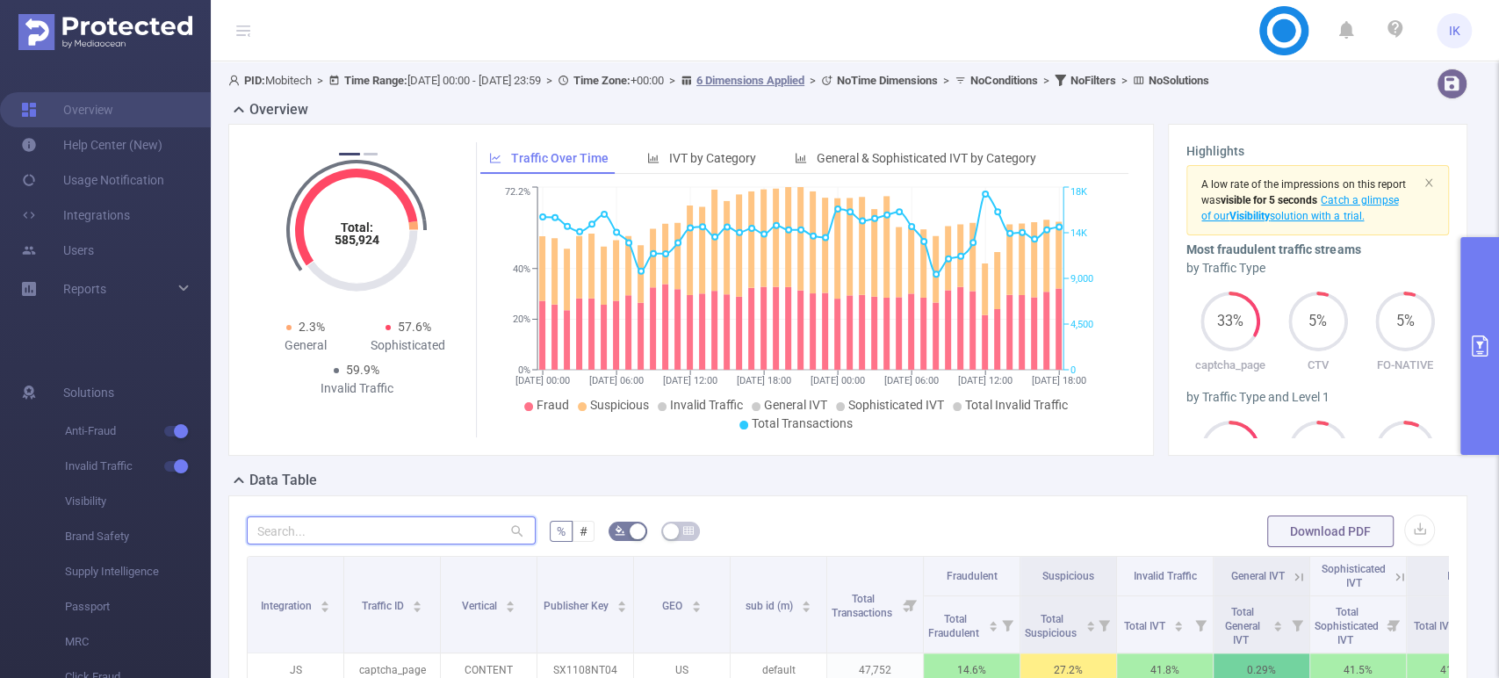
click at [411, 520] on input "text" at bounding box center [391, 530] width 289 height 28
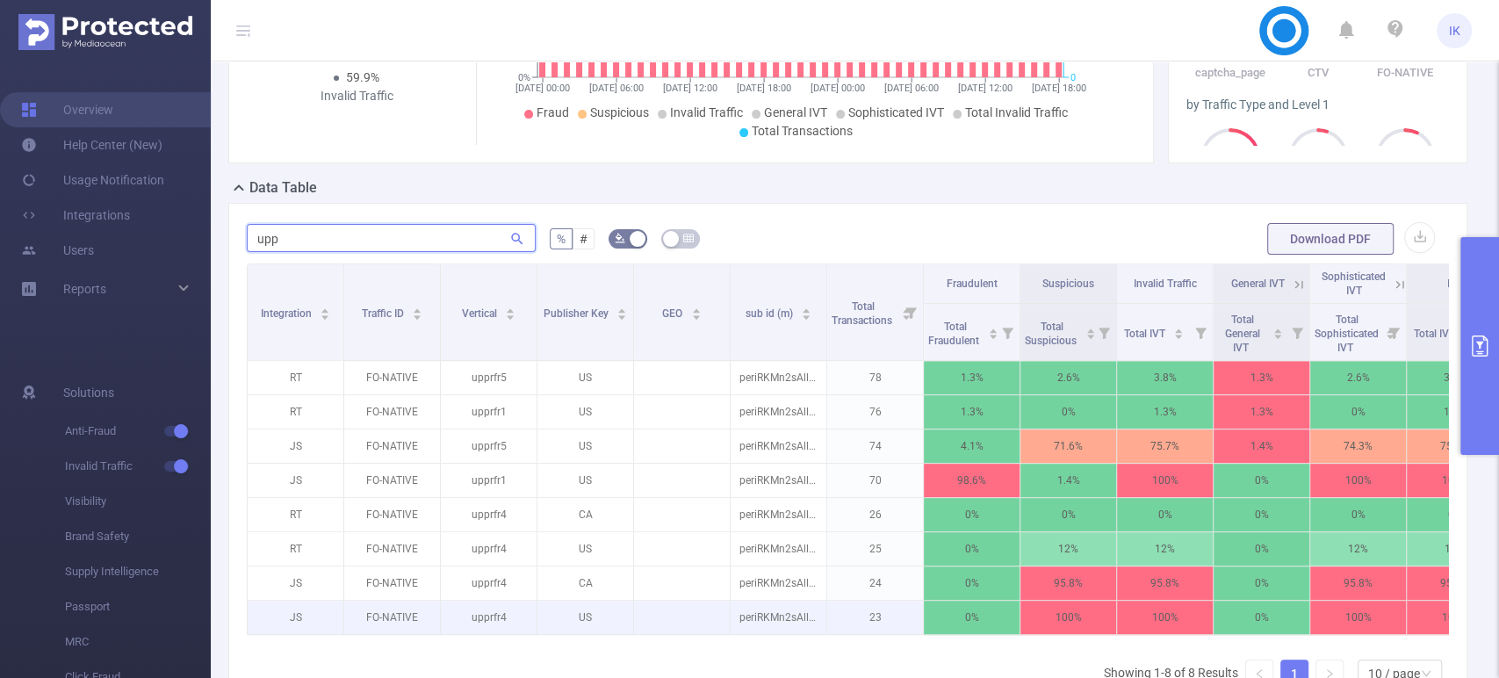
scroll to position [390, 0]
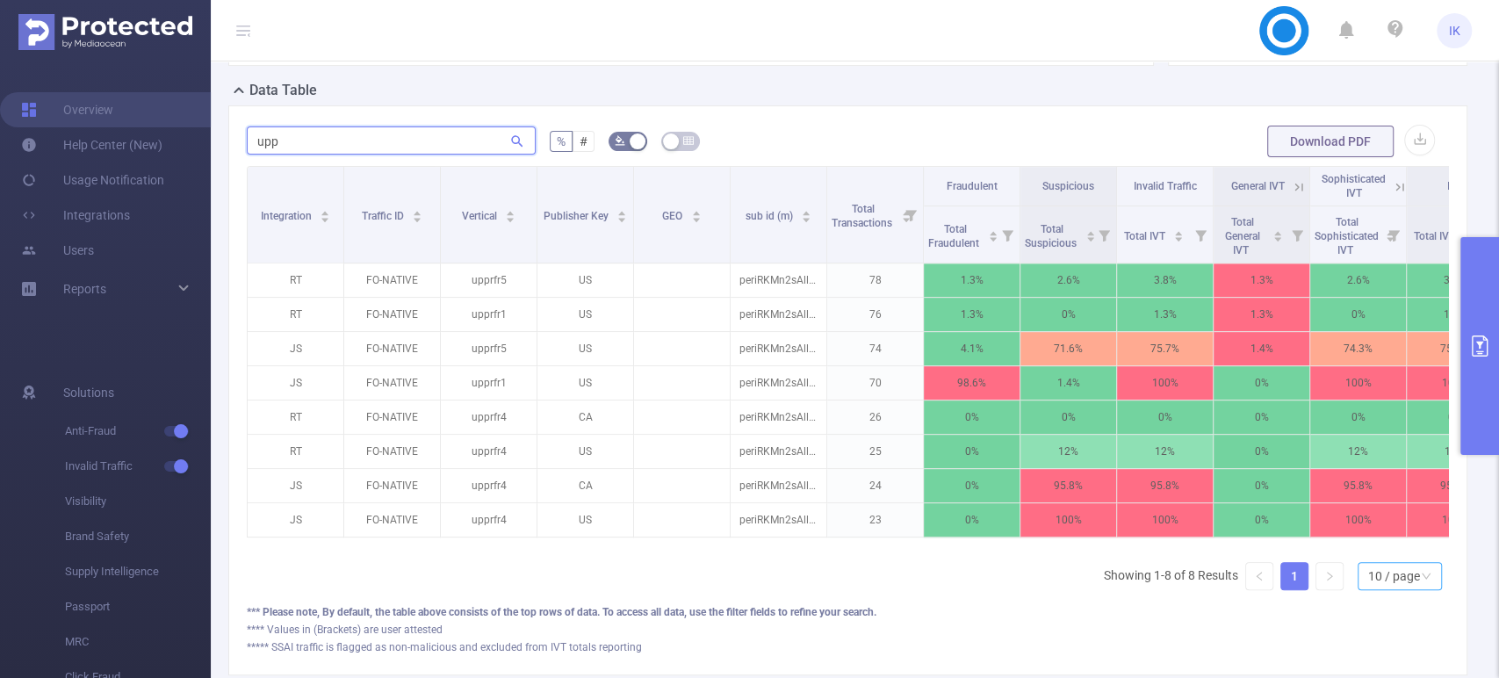
type input "upp"
click at [1394, 582] on div "10 / page" at bounding box center [1394, 576] width 52 height 26
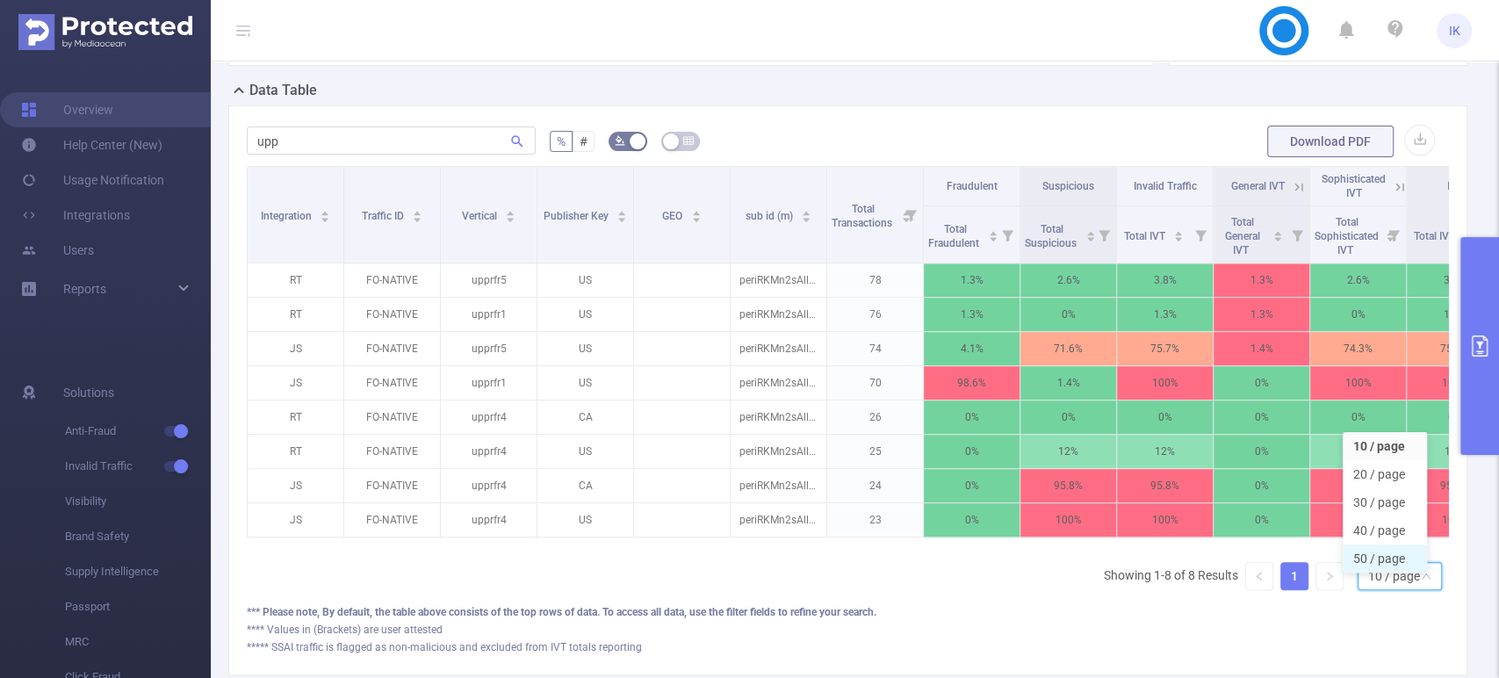
click at [1353, 556] on li "50 / page" at bounding box center [1384, 558] width 84 height 28
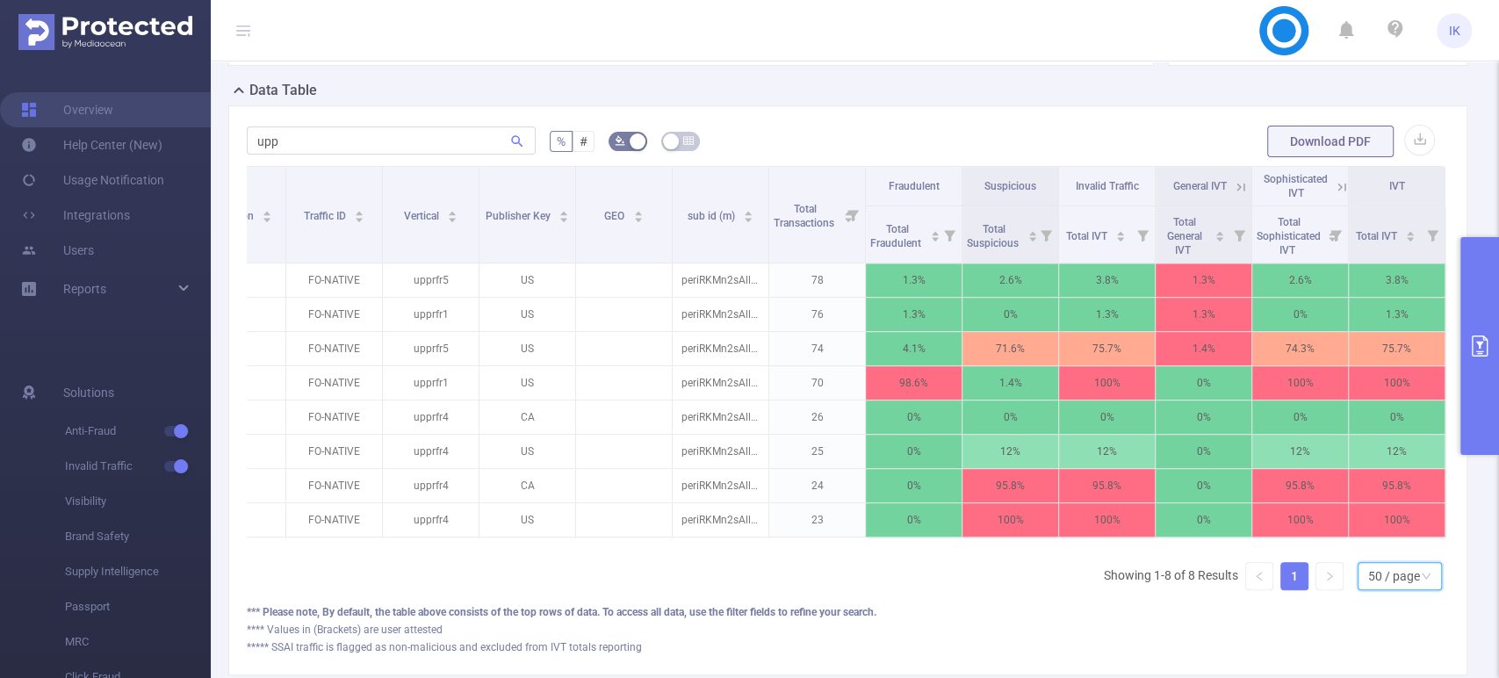
click at [1289, 185] on div "Sophisticated IVT" at bounding box center [1295, 186] width 65 height 28
click at [1328, 186] on icon at bounding box center [1338, 186] width 21 height 18
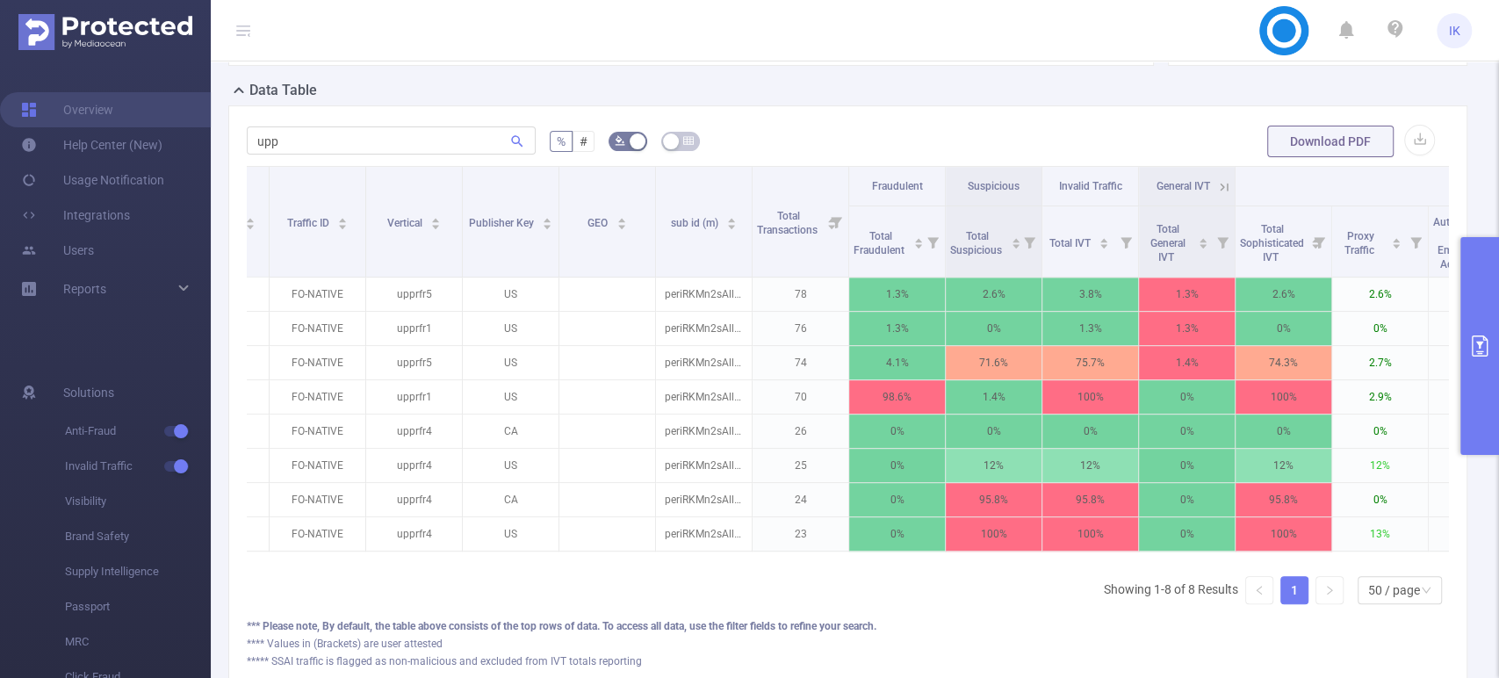
scroll to position [0, 0]
